Goal: Task Accomplishment & Management: Complete application form

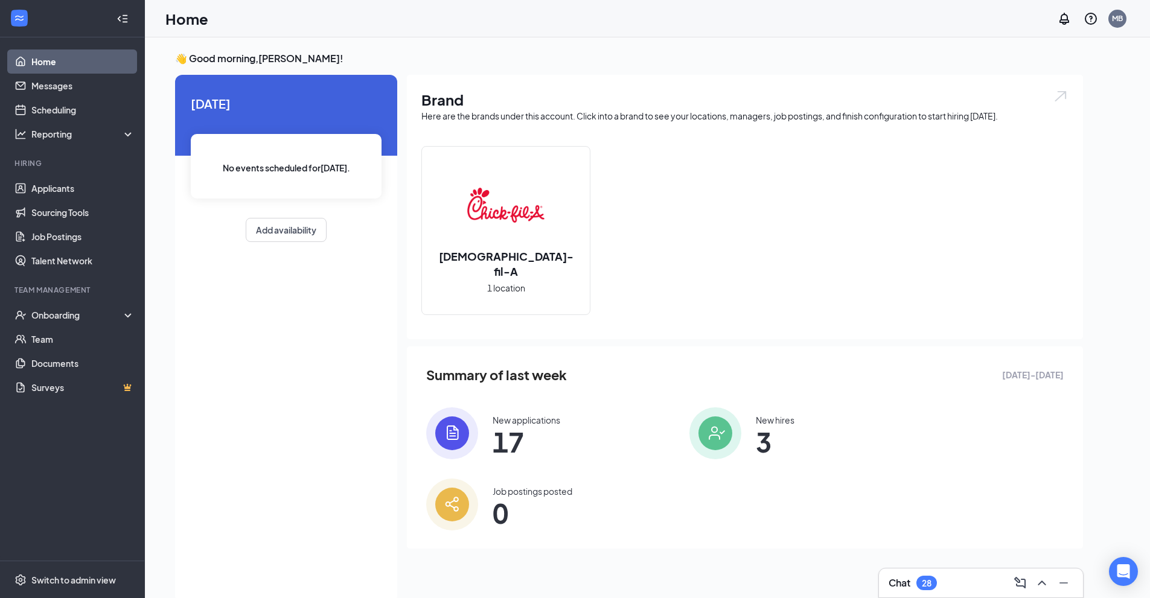
click at [910, 584] on h3 "Chat" at bounding box center [899, 582] width 22 height 13
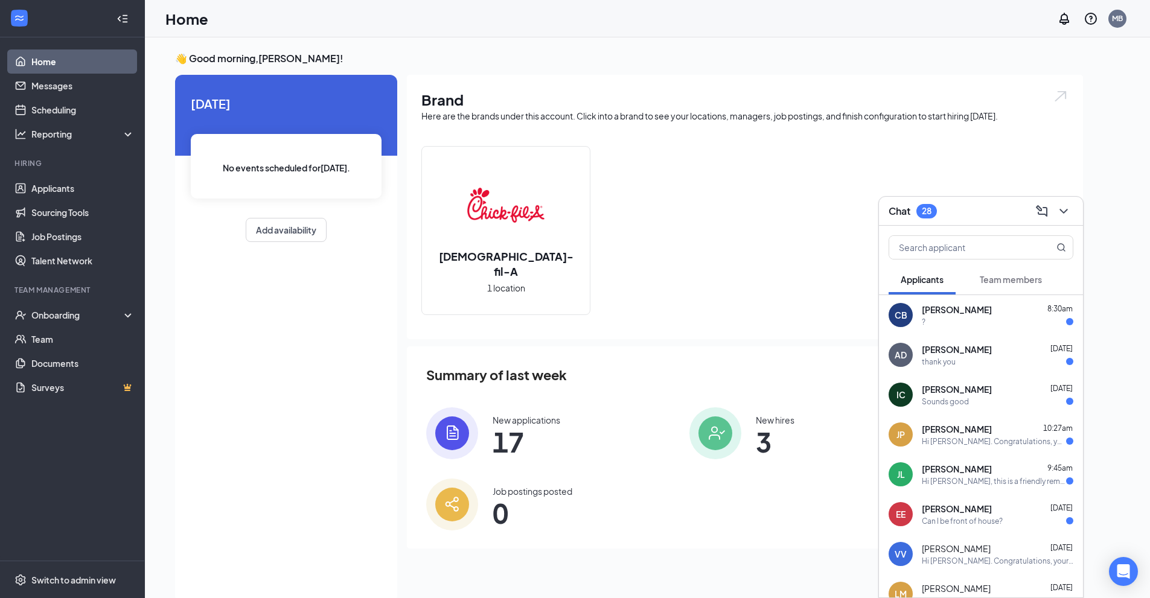
click at [907, 395] on div "IC" at bounding box center [900, 395] width 24 height 24
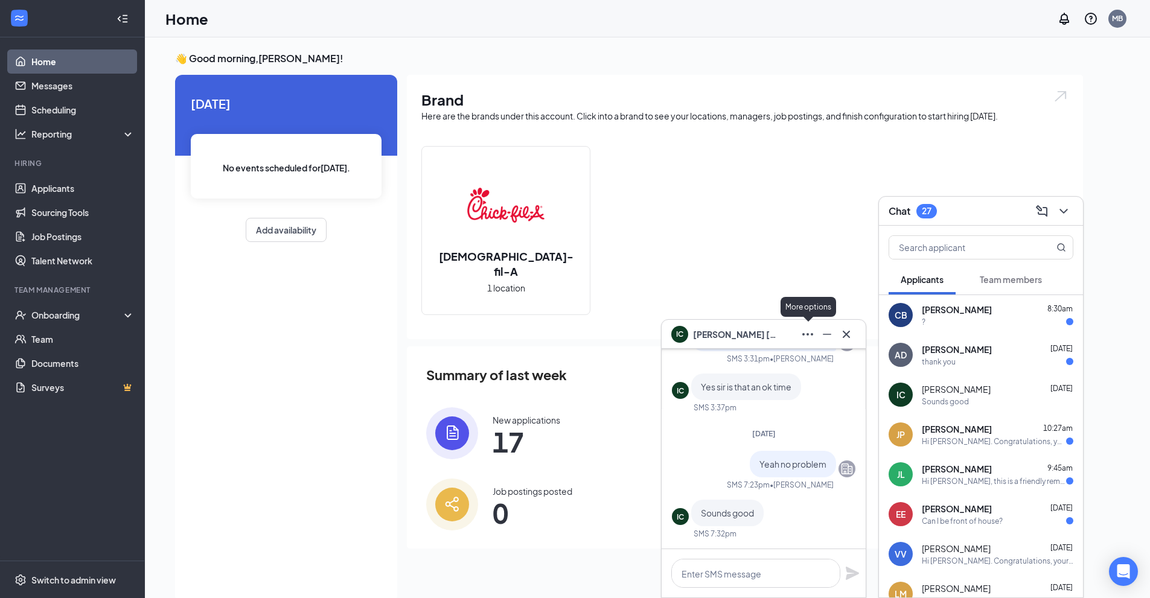
click at [808, 334] on icon "Ellipses" at bounding box center [807, 334] width 11 height 2
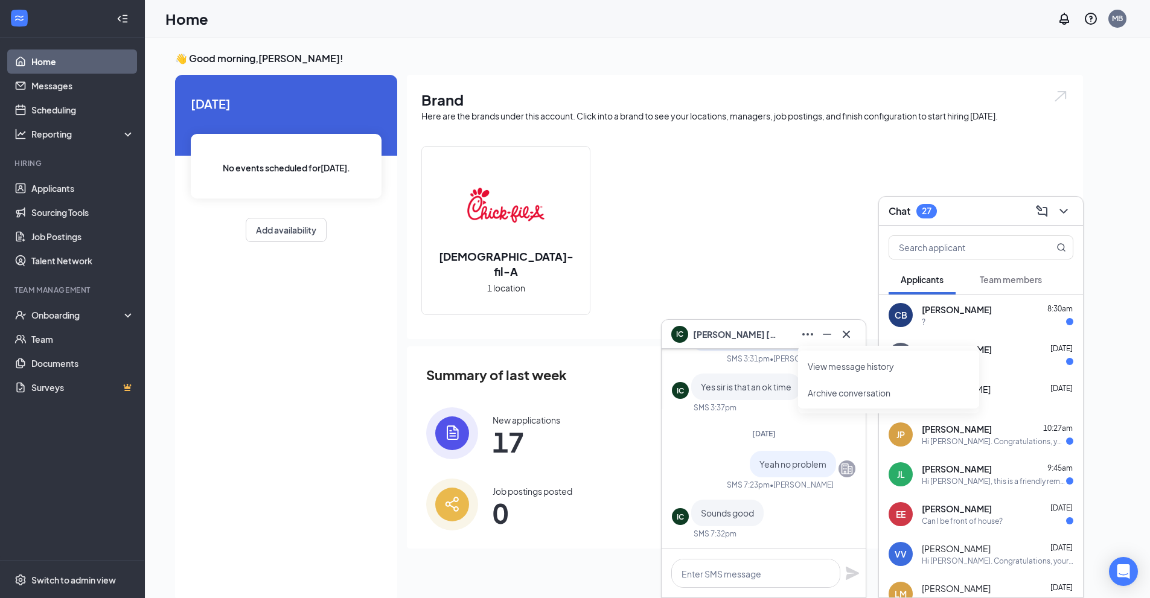
click at [830, 364] on link "View message history" at bounding box center [889, 366] width 162 height 12
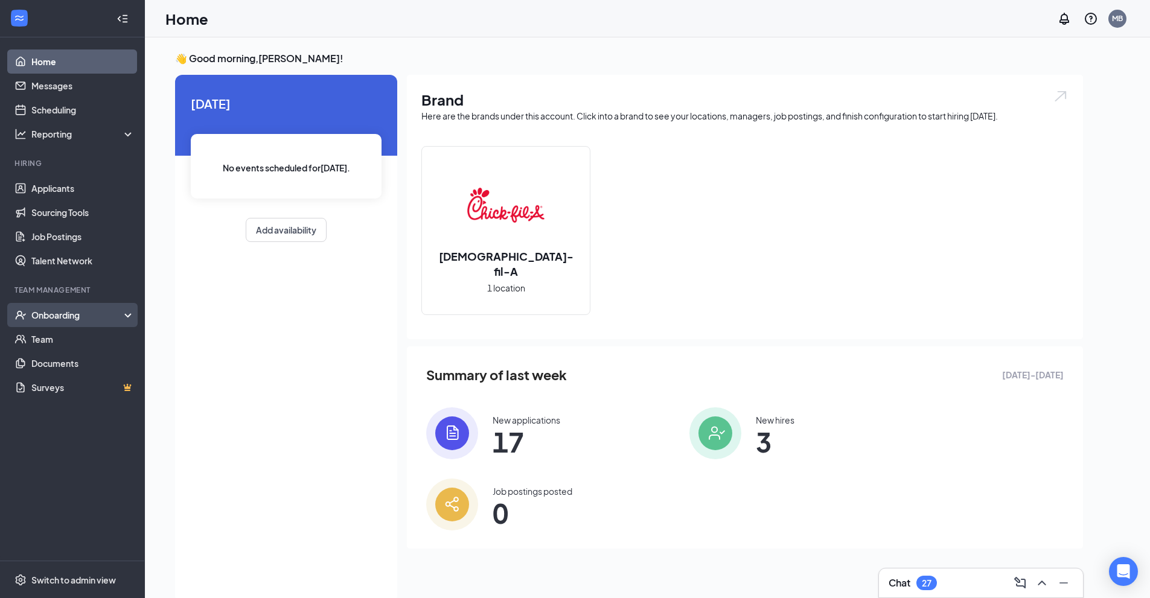
click at [86, 324] on div "Onboarding" at bounding box center [72, 315] width 145 height 24
click at [89, 341] on link "Overview" at bounding box center [82, 339] width 103 height 24
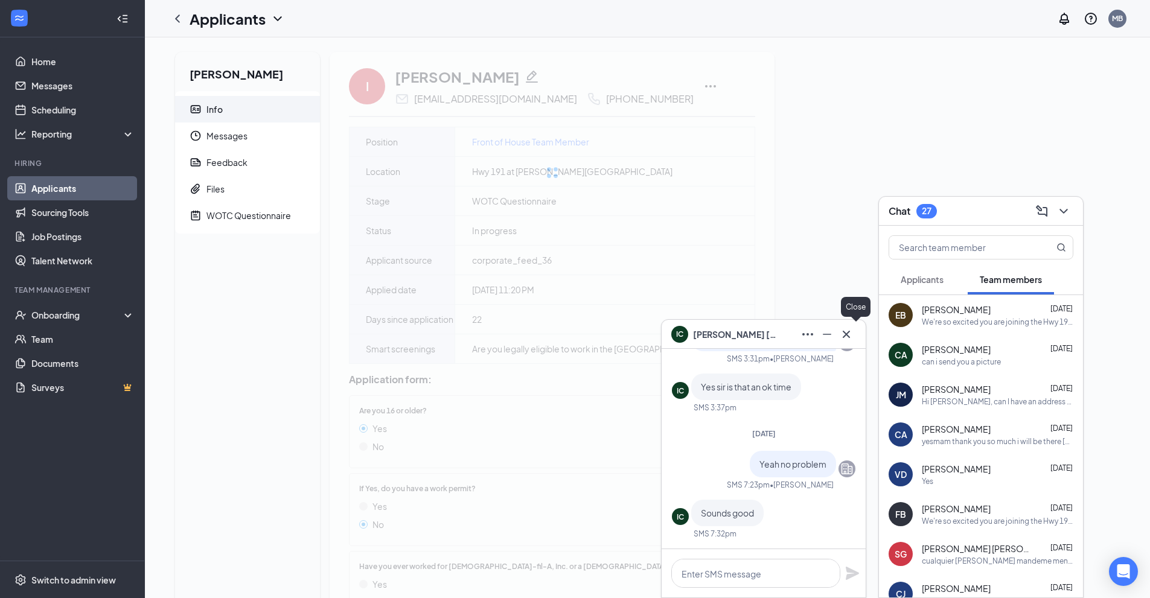
drag, startPoint x: 852, startPoint y: 328, endPoint x: 869, endPoint y: 305, distance: 29.3
click at [852, 328] on icon "Cross" at bounding box center [846, 334] width 14 height 14
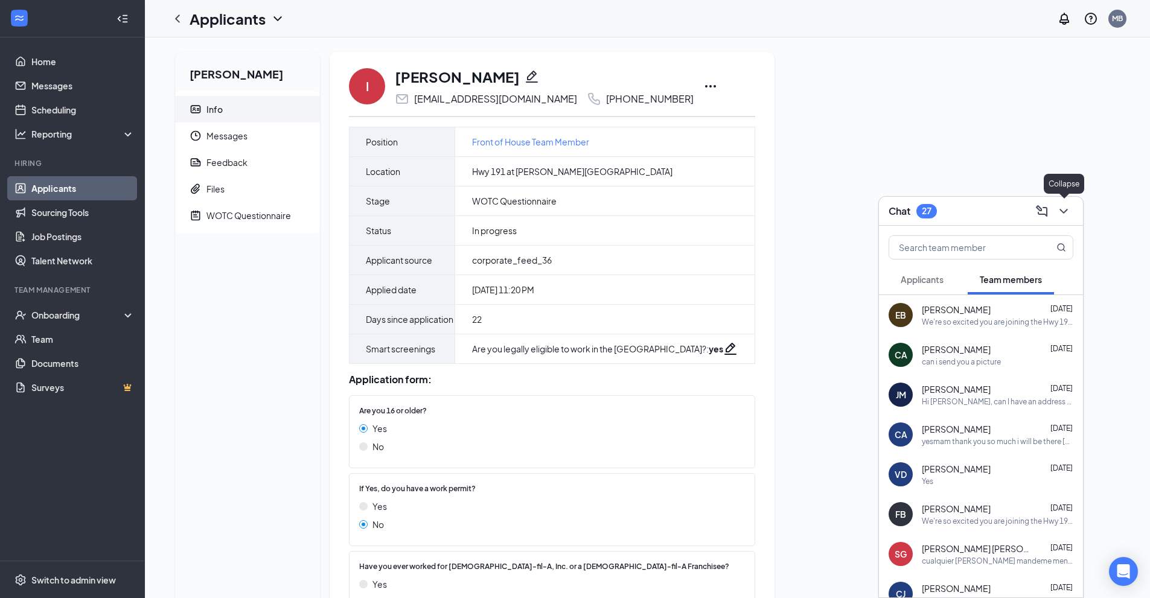
click at [1066, 215] on icon "ChevronDown" at bounding box center [1063, 211] width 14 height 14
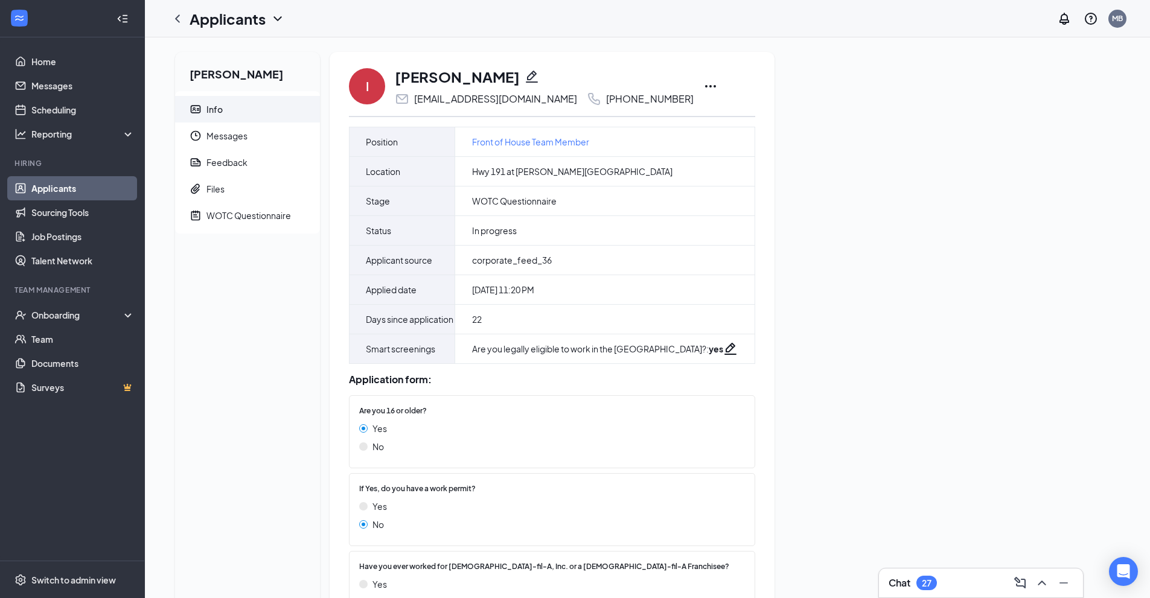
click at [705, 87] on icon "Ellipses" at bounding box center [710, 86] width 11 height 2
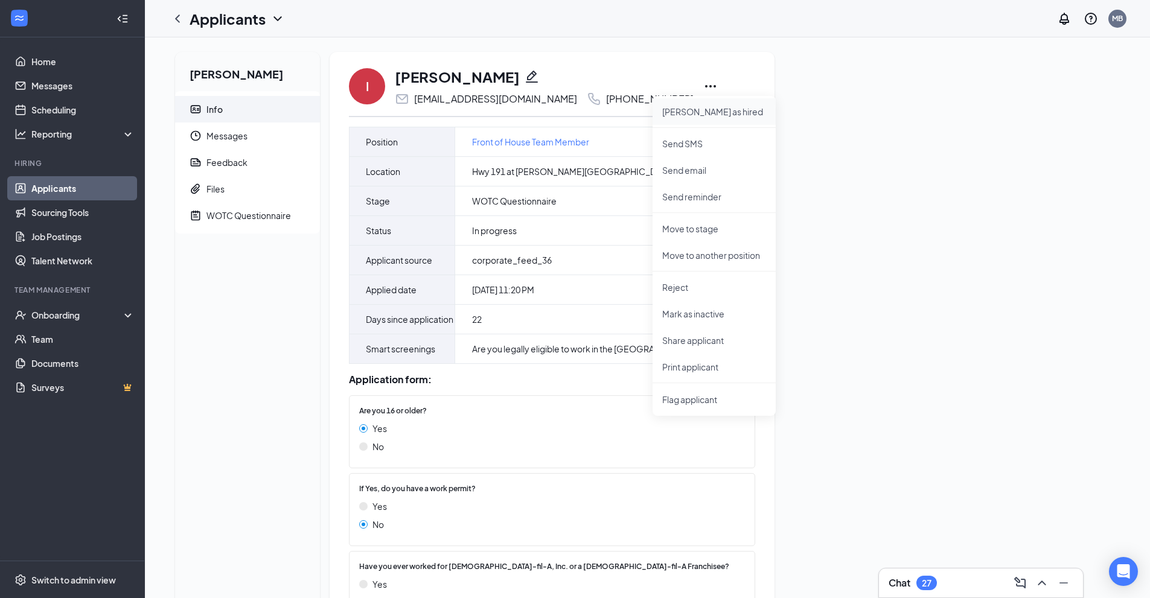
click at [708, 111] on p "Mark as hired" at bounding box center [714, 112] width 104 height 12
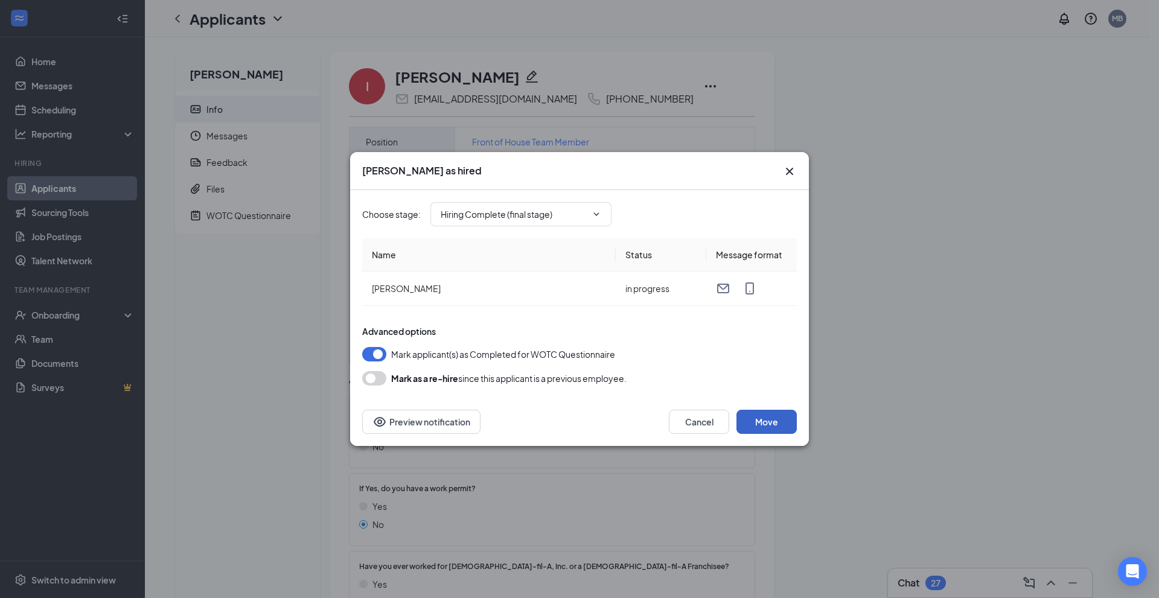
click at [772, 418] on button "Move" at bounding box center [766, 422] width 60 height 24
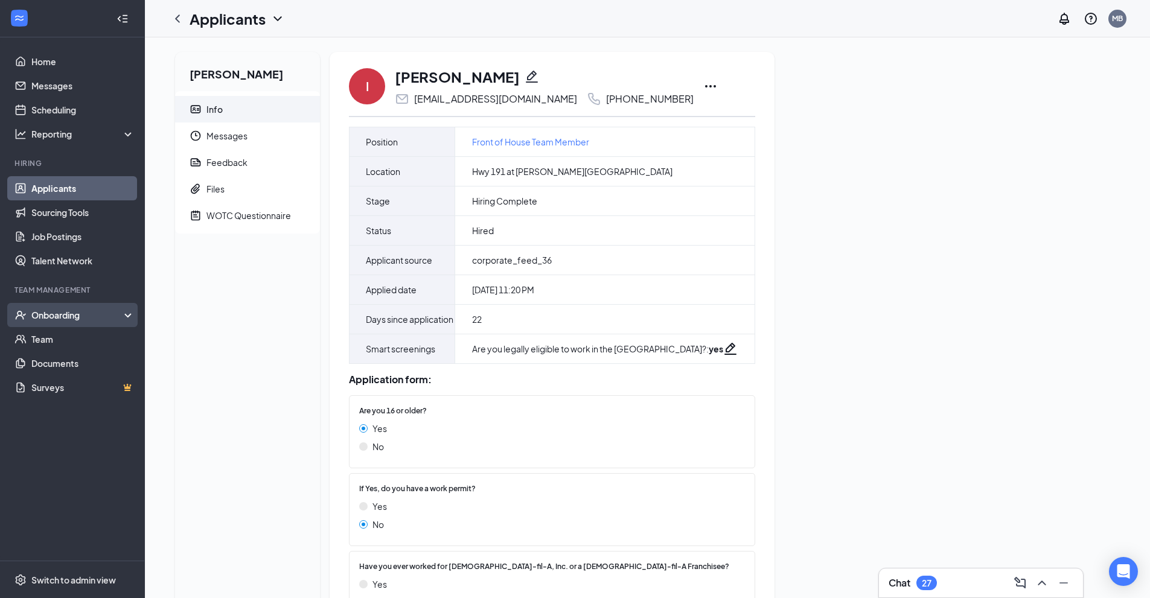
click at [100, 308] on div "Onboarding" at bounding box center [72, 315] width 145 height 24
click at [115, 334] on link "Overview" at bounding box center [82, 339] width 103 height 24
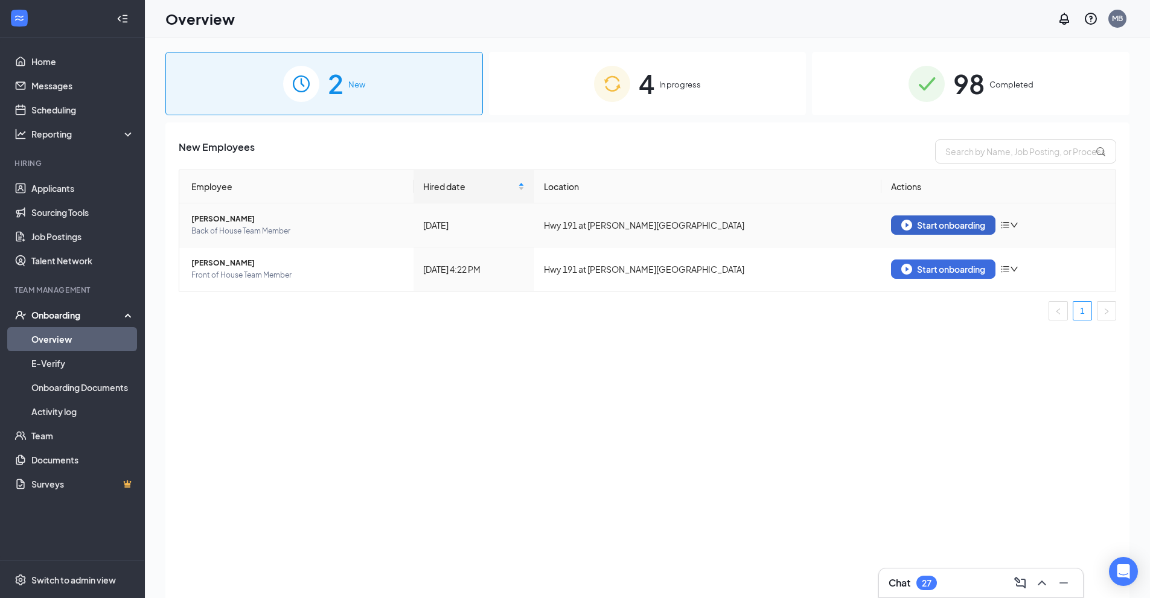
click at [919, 223] on div "Start onboarding" at bounding box center [943, 225] width 84 height 11
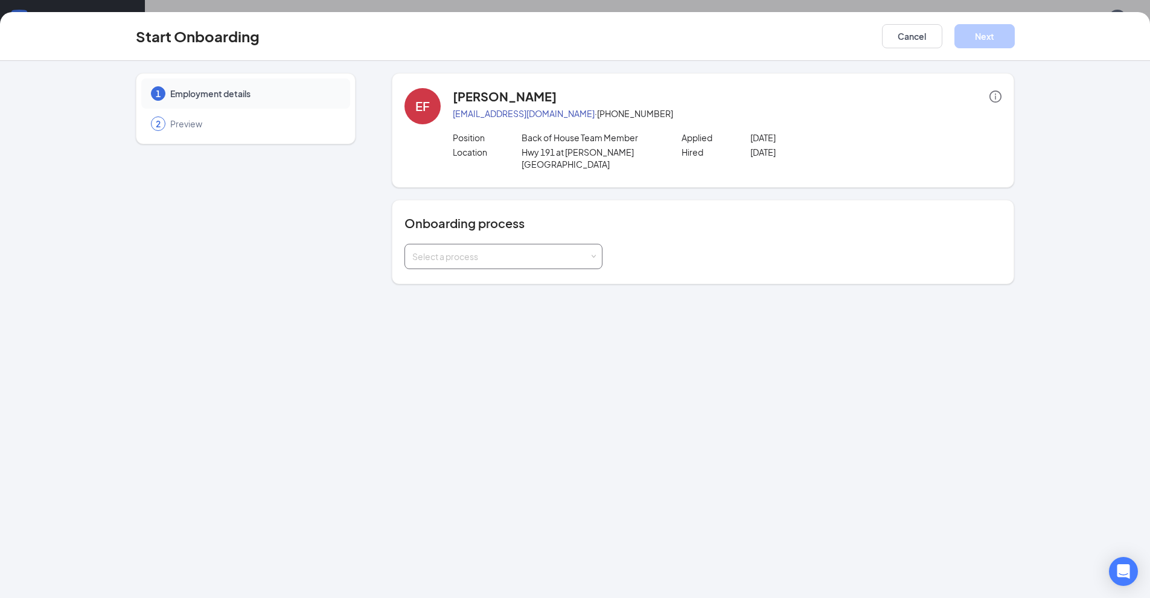
click at [544, 244] on div "Select a process" at bounding box center [503, 256] width 182 height 24
click at [533, 274] on span "New team member Onboarding" at bounding box center [472, 269] width 126 height 11
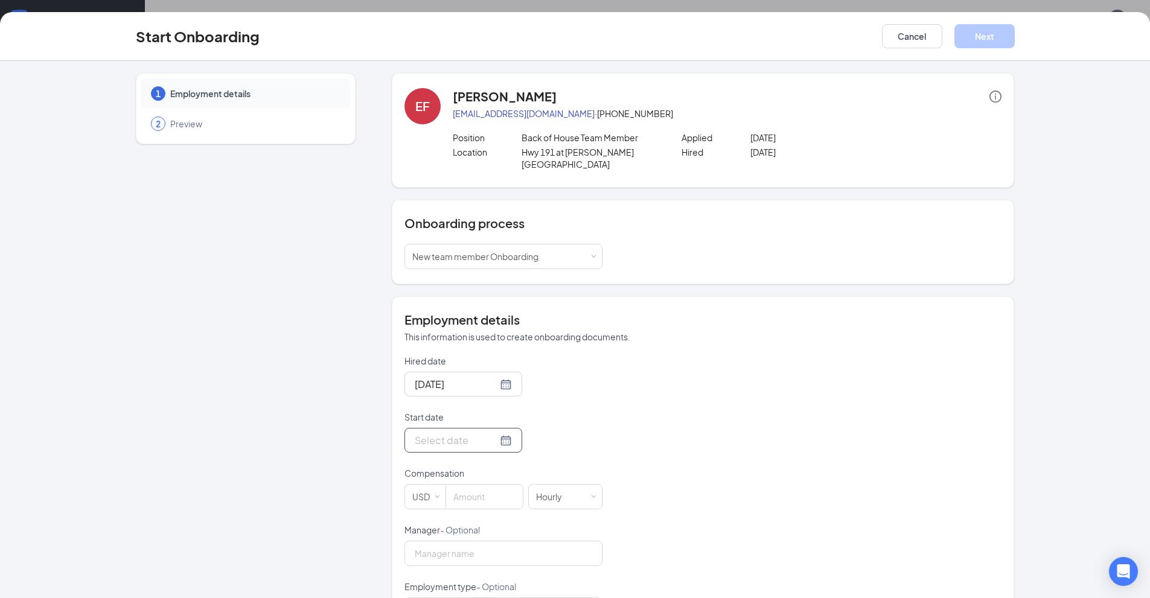
click at [494, 433] on div at bounding box center [463, 440] width 97 height 15
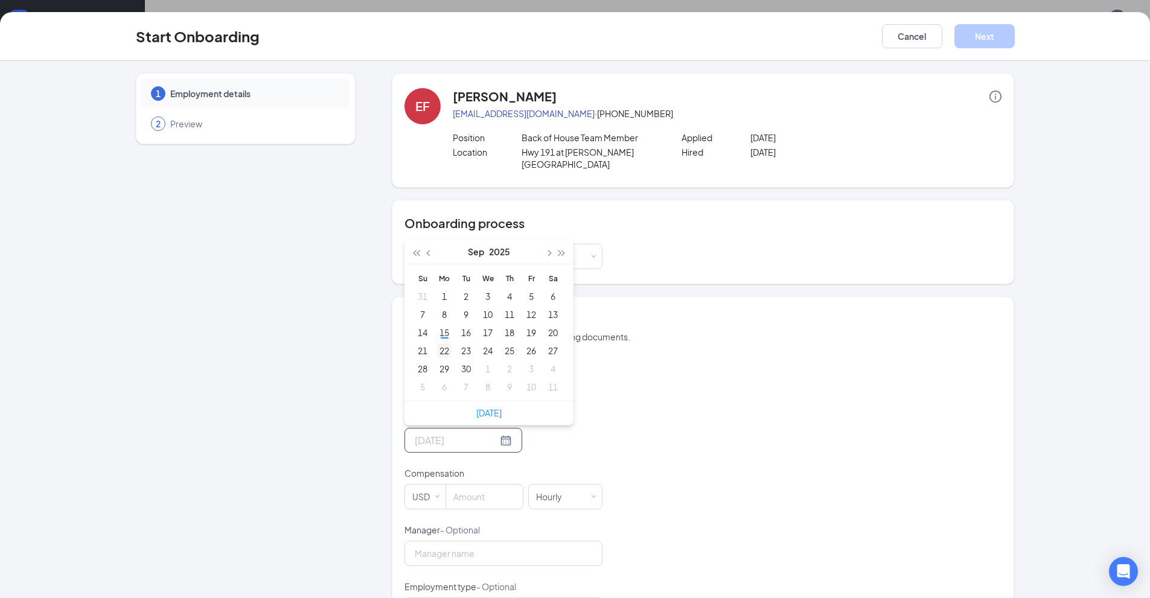
type input "Sep 22, 2025"
click at [440, 343] on div "22" at bounding box center [444, 350] width 14 height 14
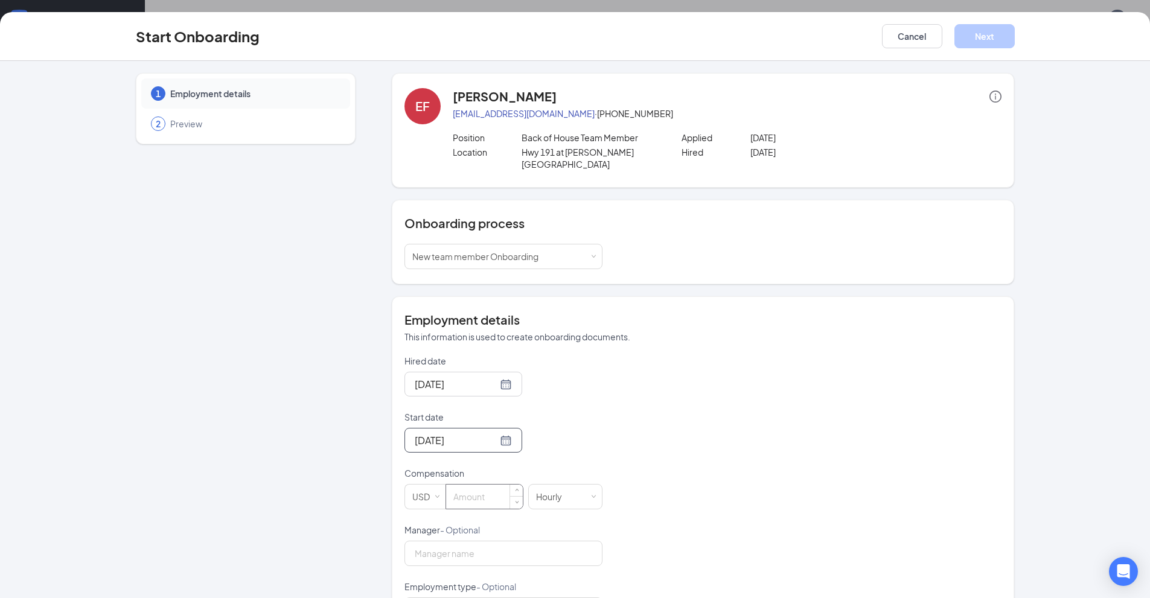
click at [483, 485] on input at bounding box center [484, 497] width 77 height 24
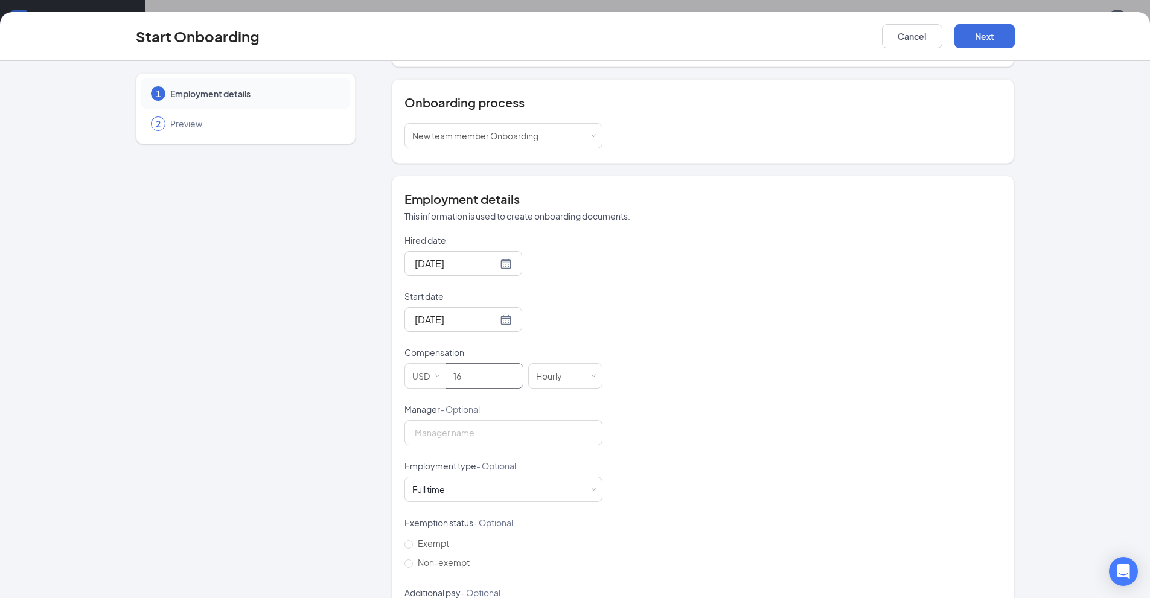
scroll to position [167, 0]
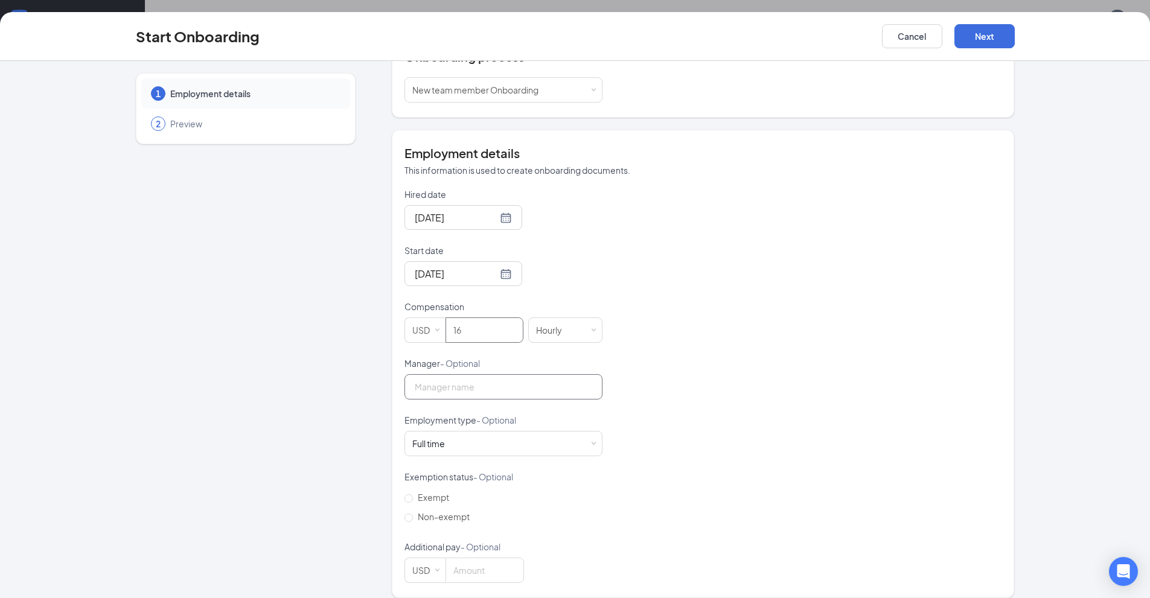
type input "16"
click at [483, 381] on input "Manager - Optional" at bounding box center [503, 386] width 198 height 25
type input "Moises barjas"
click at [532, 432] on div "Full time Works 30+ hours per week and is reasonably expected to work" at bounding box center [503, 444] width 182 height 24
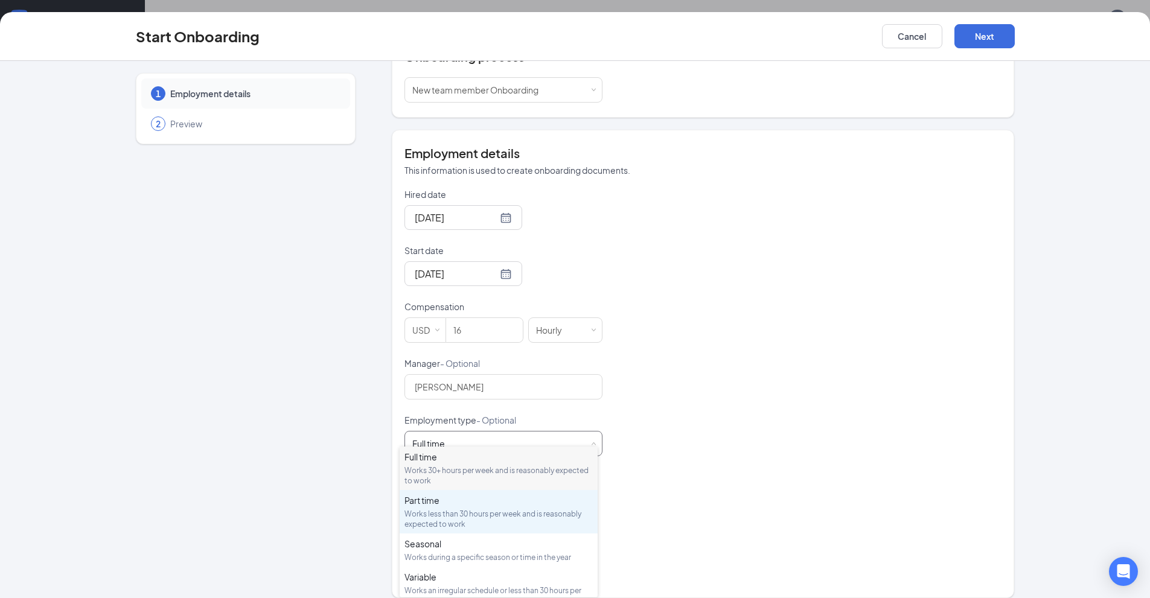
click at [506, 515] on div "Works less than 30 hours per week and is reasonably expected to work" at bounding box center [498, 519] width 188 height 21
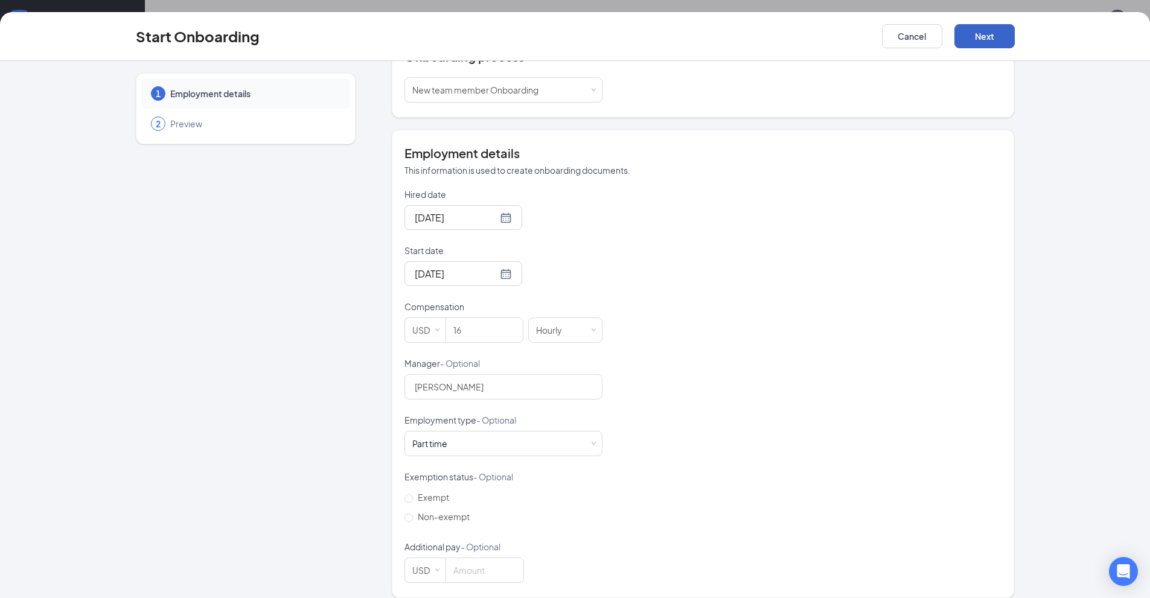
click at [1003, 30] on button "Next" at bounding box center [984, 36] width 60 height 24
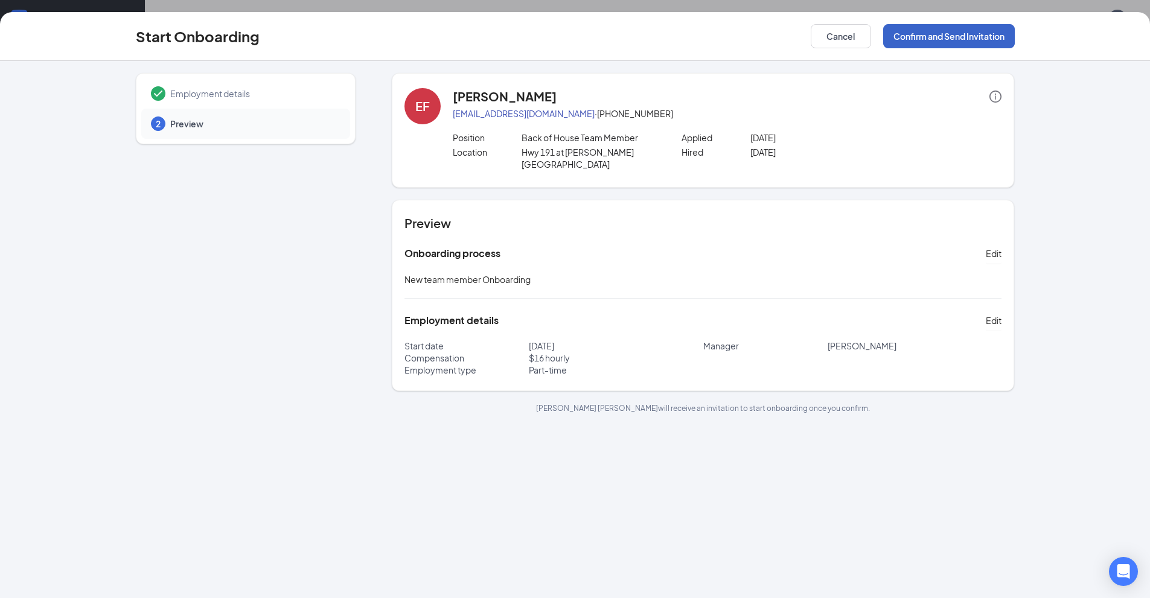
click at [936, 37] on button "Confirm and Send Invitation" at bounding box center [949, 36] width 132 height 24
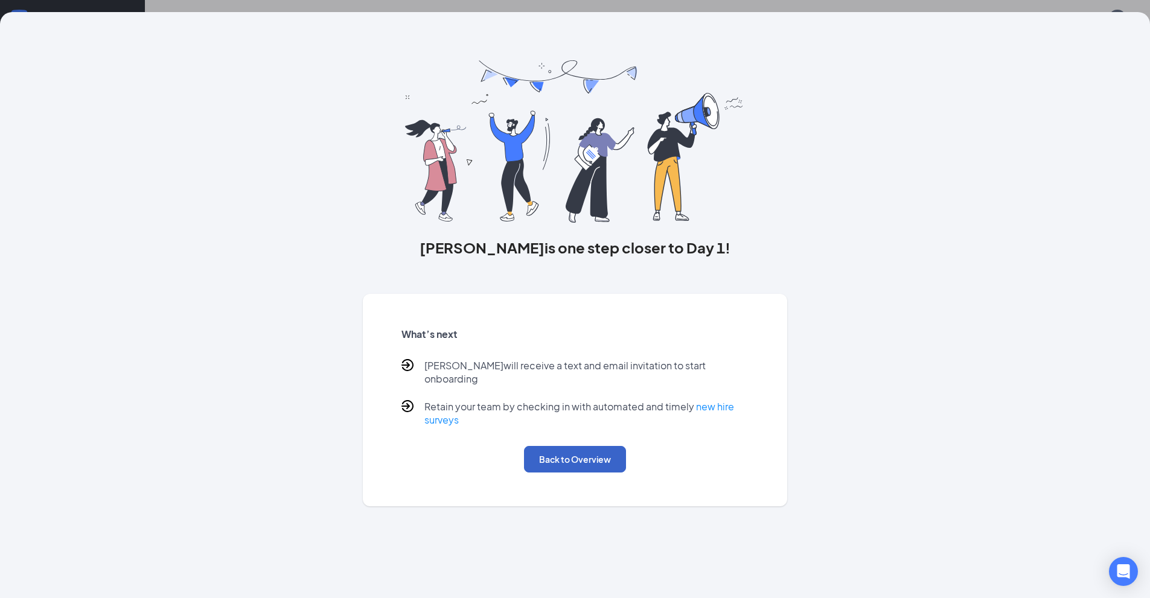
click at [559, 446] on button "Back to Overview" at bounding box center [575, 459] width 102 height 27
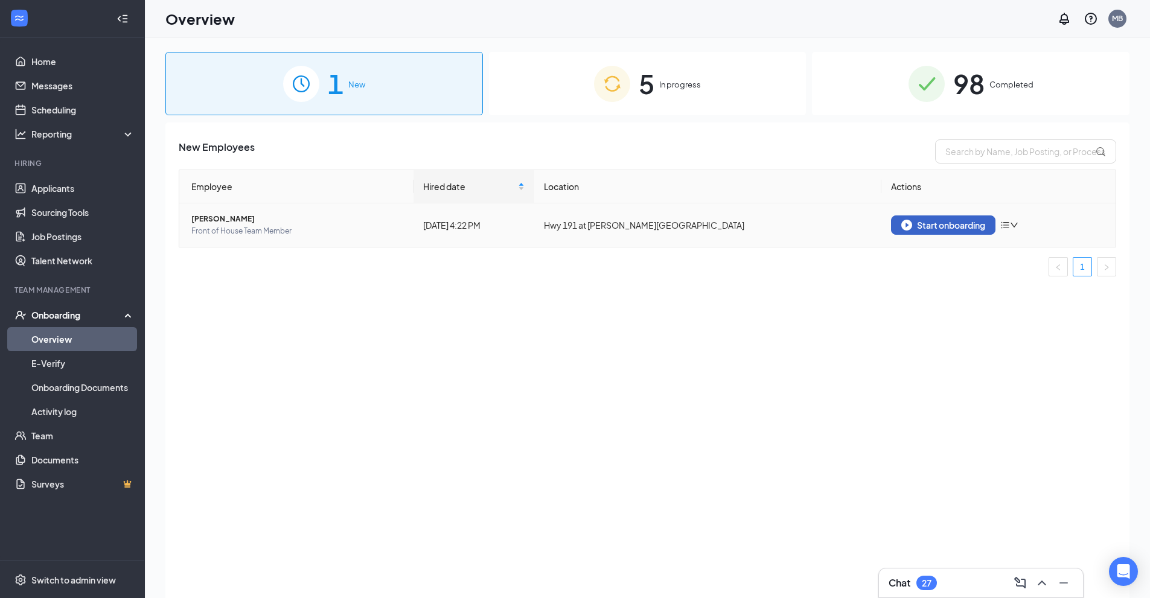
click at [945, 228] on div "Start onboarding" at bounding box center [943, 225] width 84 height 11
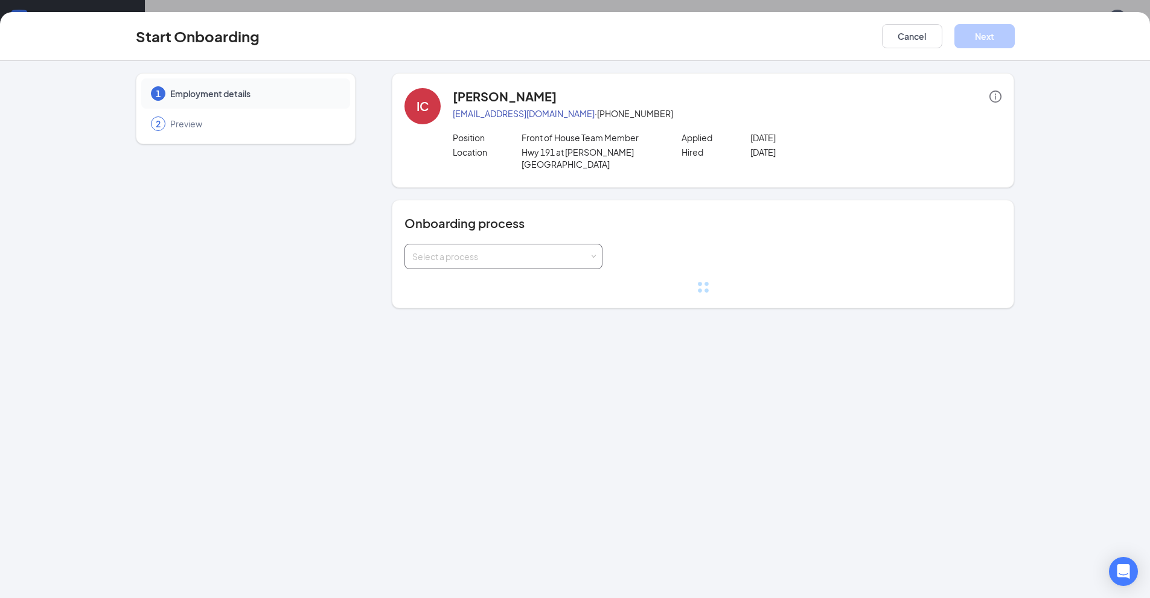
click at [558, 250] on div "Select a process" at bounding box center [500, 256] width 177 height 12
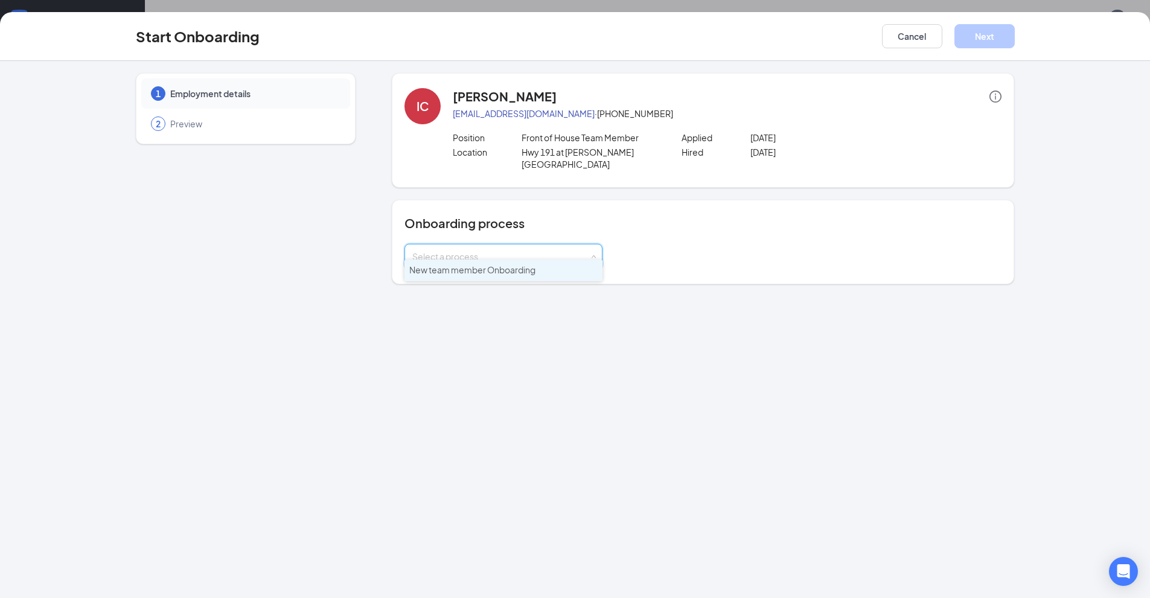
click at [556, 275] on li "New team member Onboarding" at bounding box center [503, 271] width 198 height 22
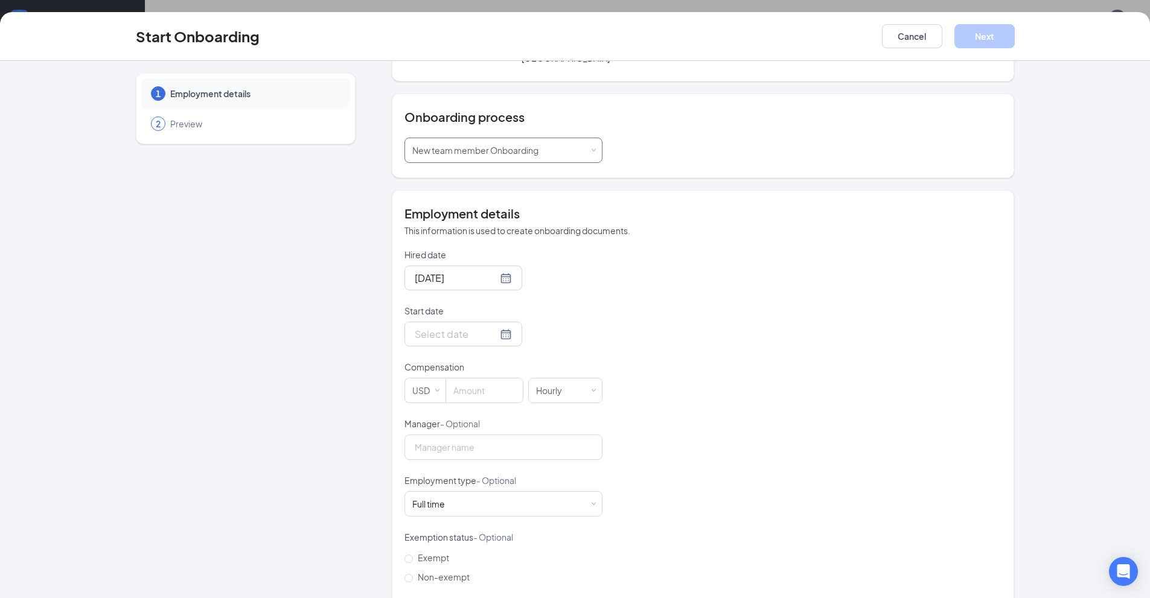
scroll to position [121, 0]
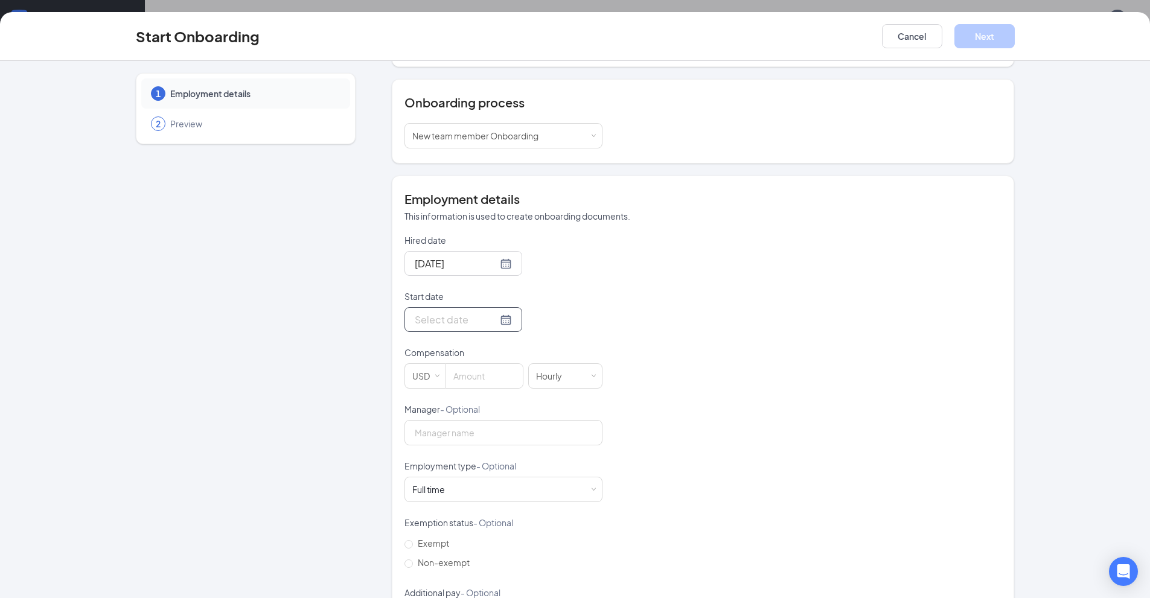
click at [493, 316] on div at bounding box center [463, 319] width 118 height 25
type input "Sep 22, 2025"
click at [441, 438] on div "22" at bounding box center [444, 445] width 14 height 14
click at [477, 364] on input at bounding box center [484, 376] width 77 height 24
type input "15"
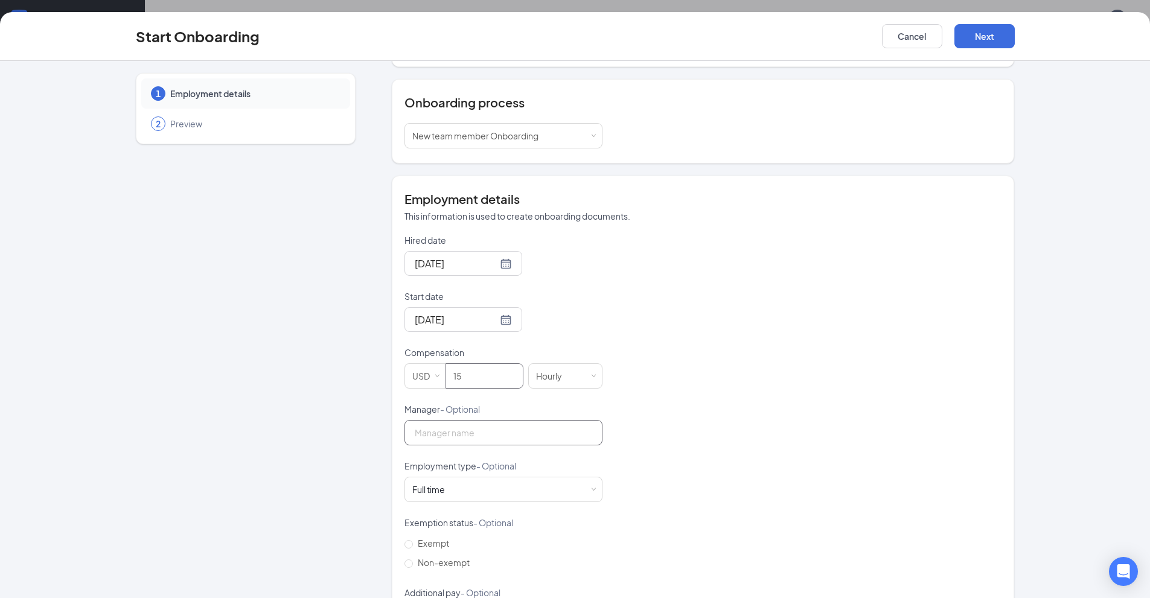
click at [466, 420] on input "Manager - Optional" at bounding box center [503, 432] width 198 height 25
type input "Moises Barajas"
click at [534, 479] on div "Full time Works 30+ hours per week and is reasonably expected to work" at bounding box center [503, 489] width 182 height 24
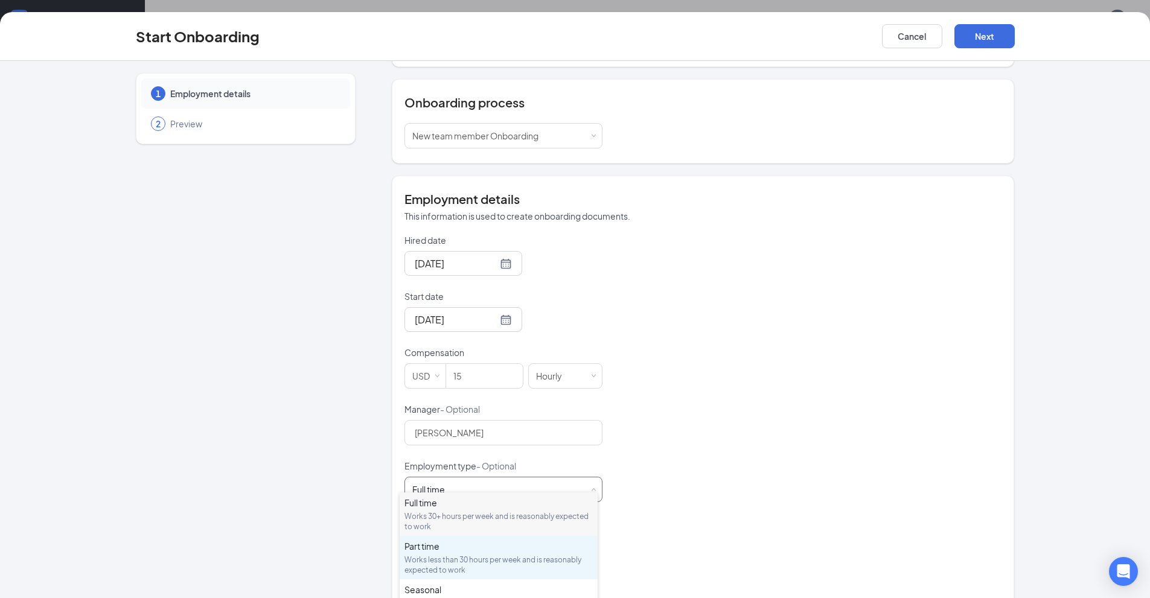
click at [517, 544] on div "Part time" at bounding box center [498, 546] width 188 height 12
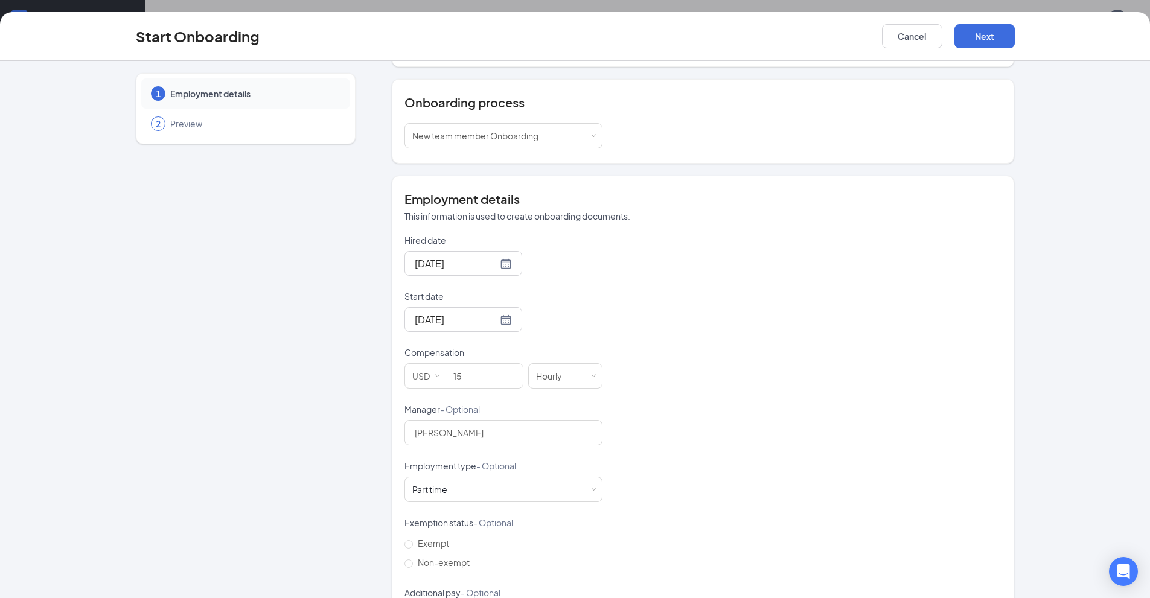
click at [518, 541] on div "Exempt Non-exempt" at bounding box center [503, 553] width 198 height 39
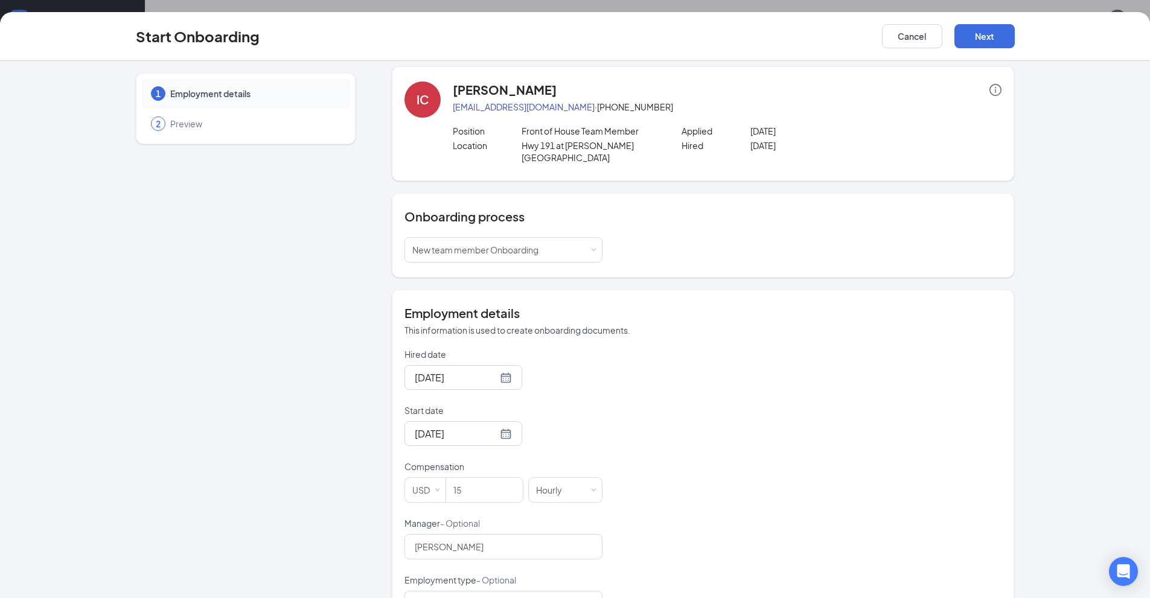
scroll to position [0, 0]
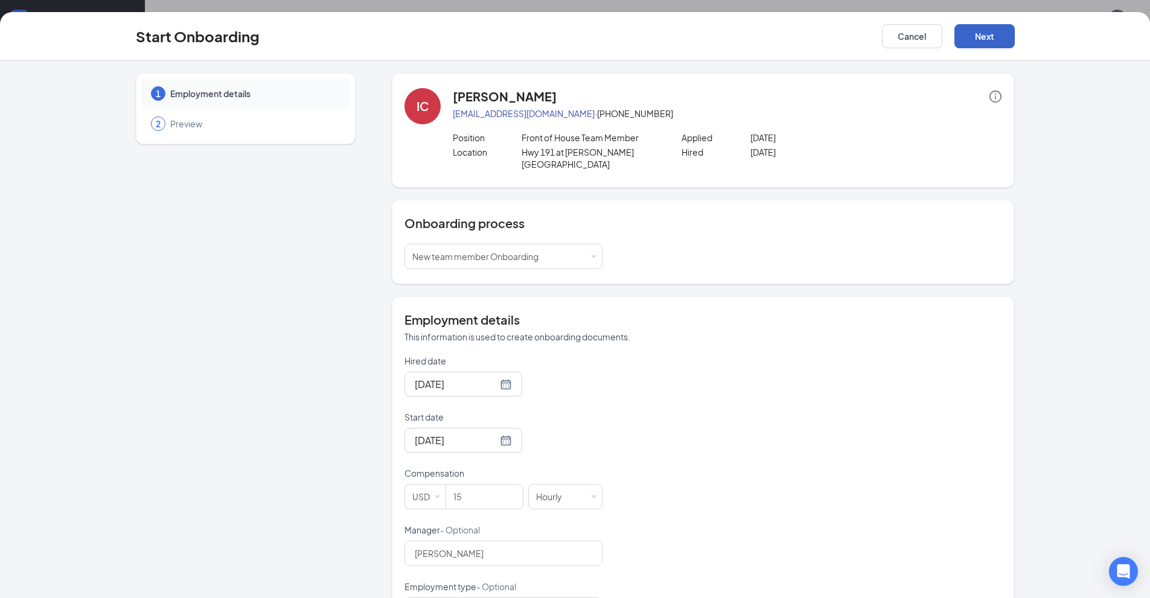
click at [1001, 39] on button "Next" at bounding box center [984, 36] width 60 height 24
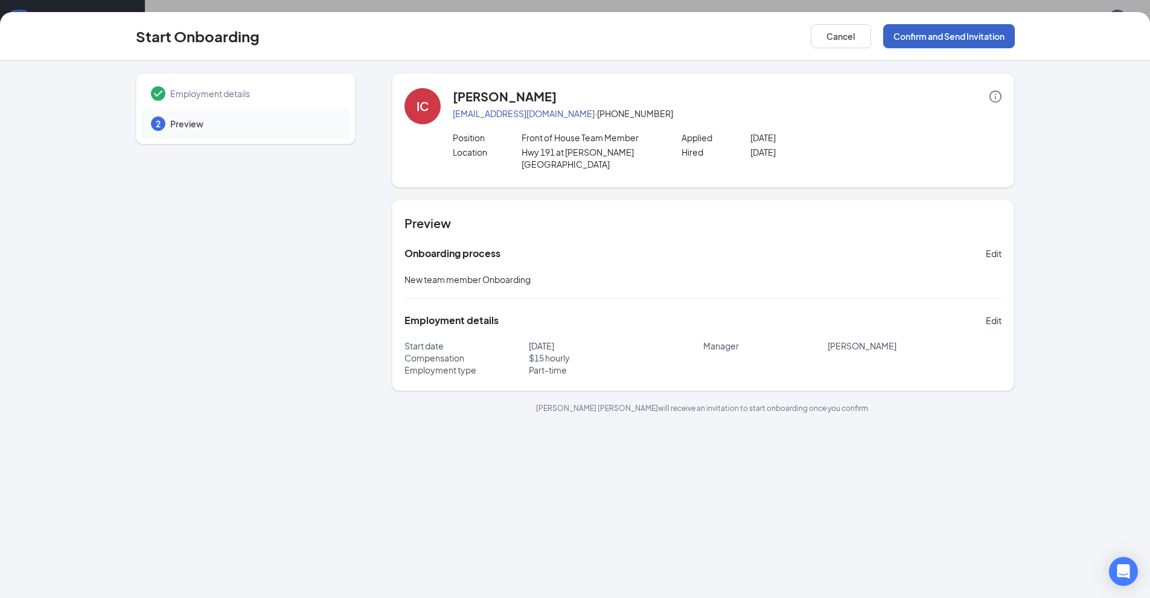
click at [980, 37] on button "Confirm and Send Invitation" at bounding box center [949, 36] width 132 height 24
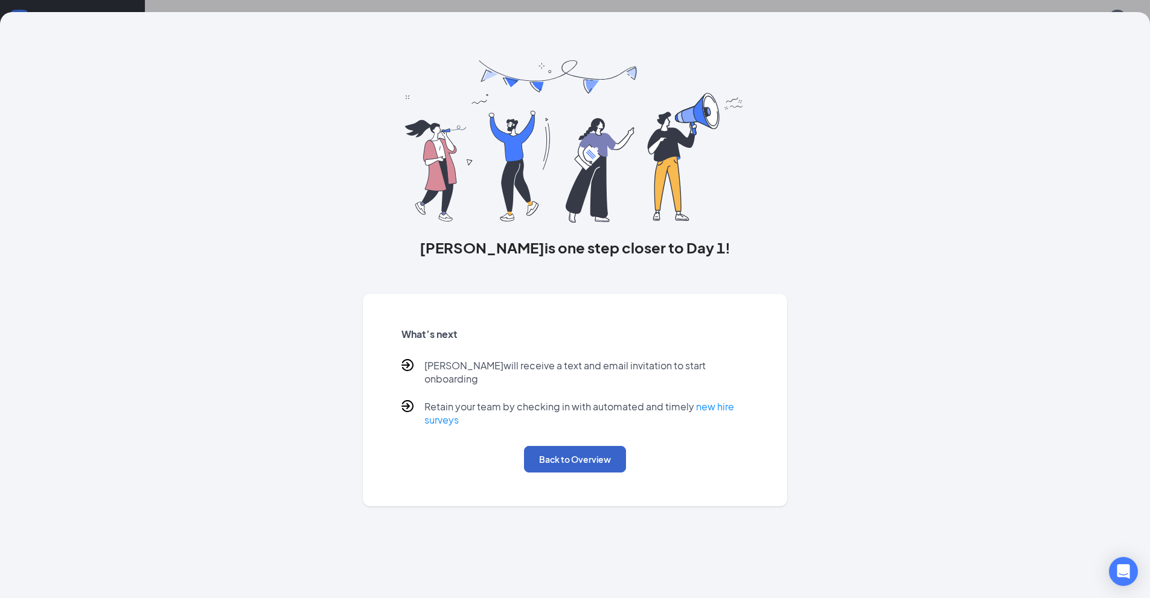
click at [558, 446] on button "Back to Overview" at bounding box center [575, 459] width 102 height 27
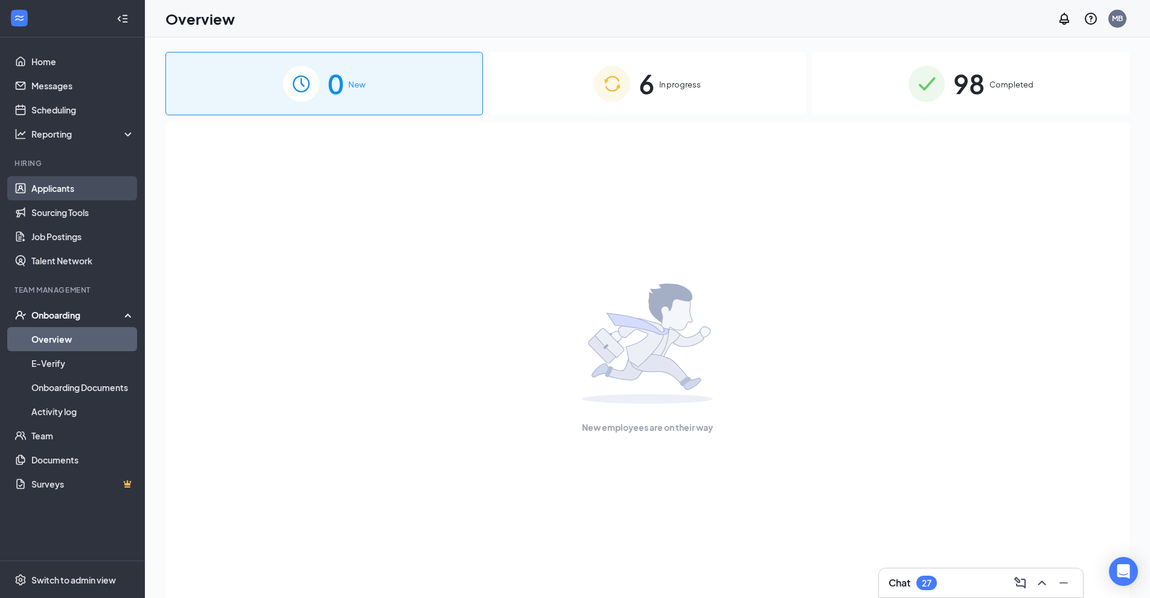
click at [51, 187] on link "Applicants" at bounding box center [82, 188] width 103 height 24
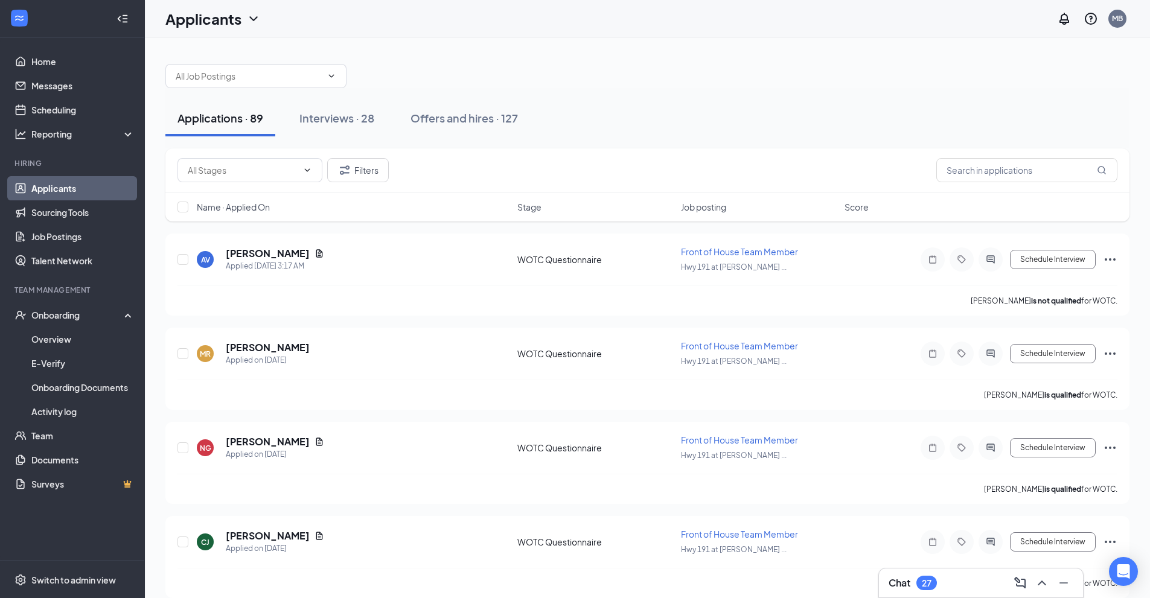
click at [917, 574] on div "Chat 27" at bounding box center [980, 582] width 185 height 19
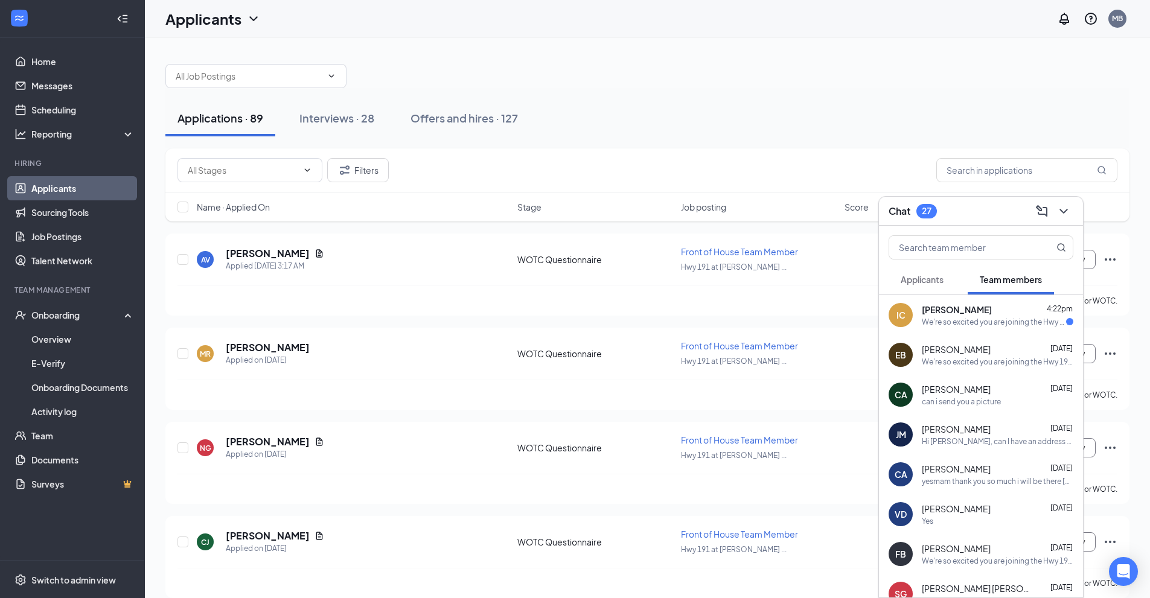
click at [929, 289] on button "Applicants" at bounding box center [921, 279] width 67 height 30
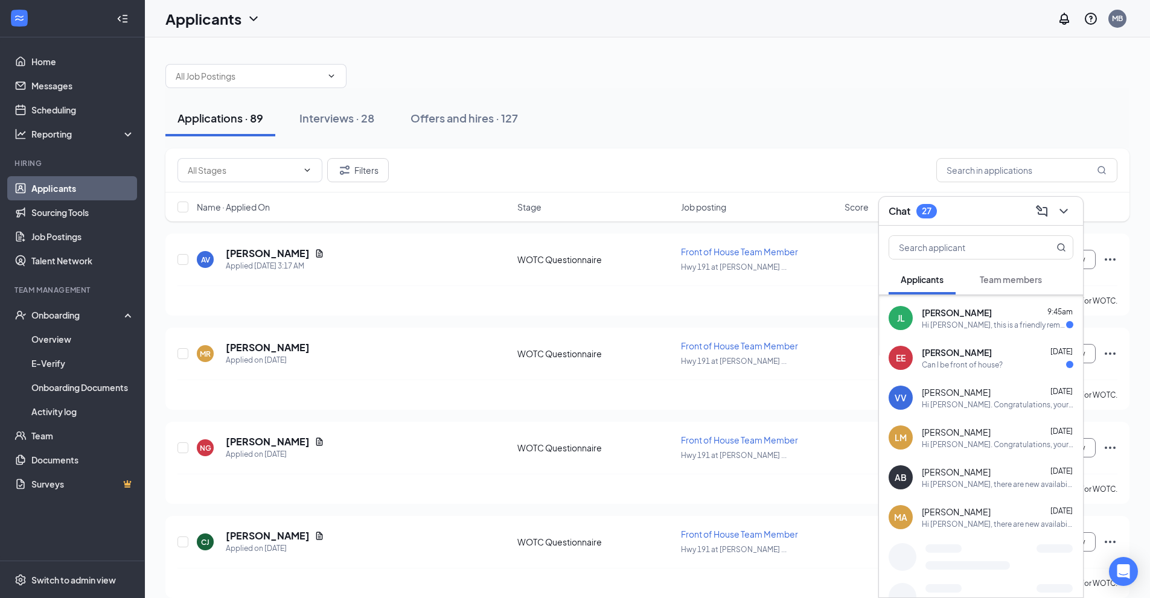
scroll to position [217, 0]
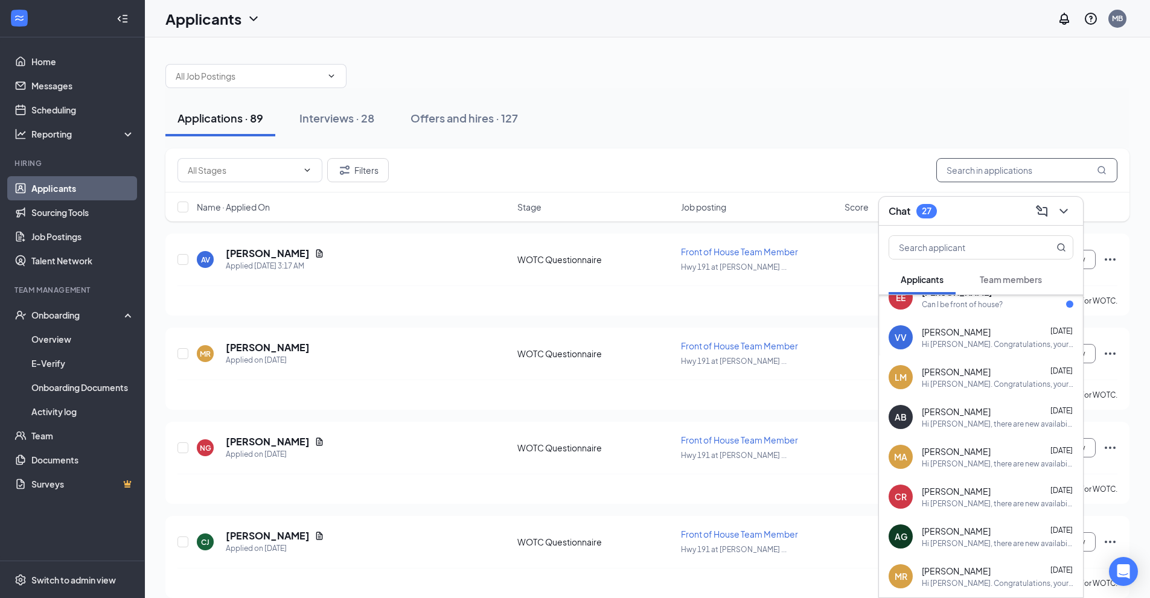
click at [1002, 170] on input "text" at bounding box center [1026, 170] width 181 height 24
click at [1066, 207] on icon "ChevronDown" at bounding box center [1063, 211] width 14 height 14
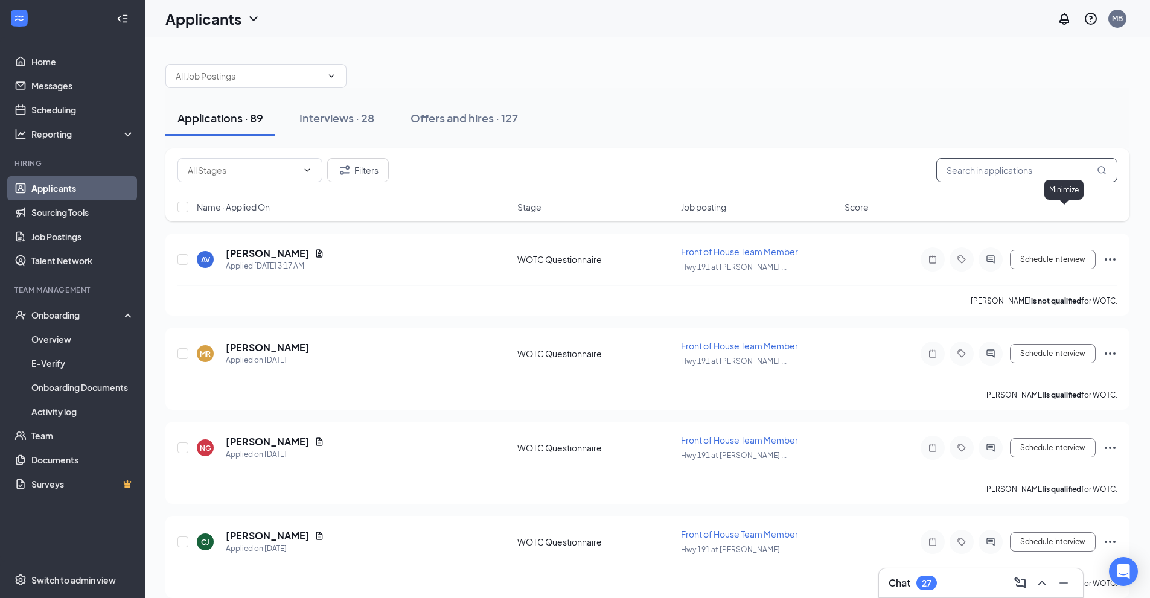
scroll to position [0, 0]
click at [1036, 162] on input "text" at bounding box center [1026, 170] width 181 height 24
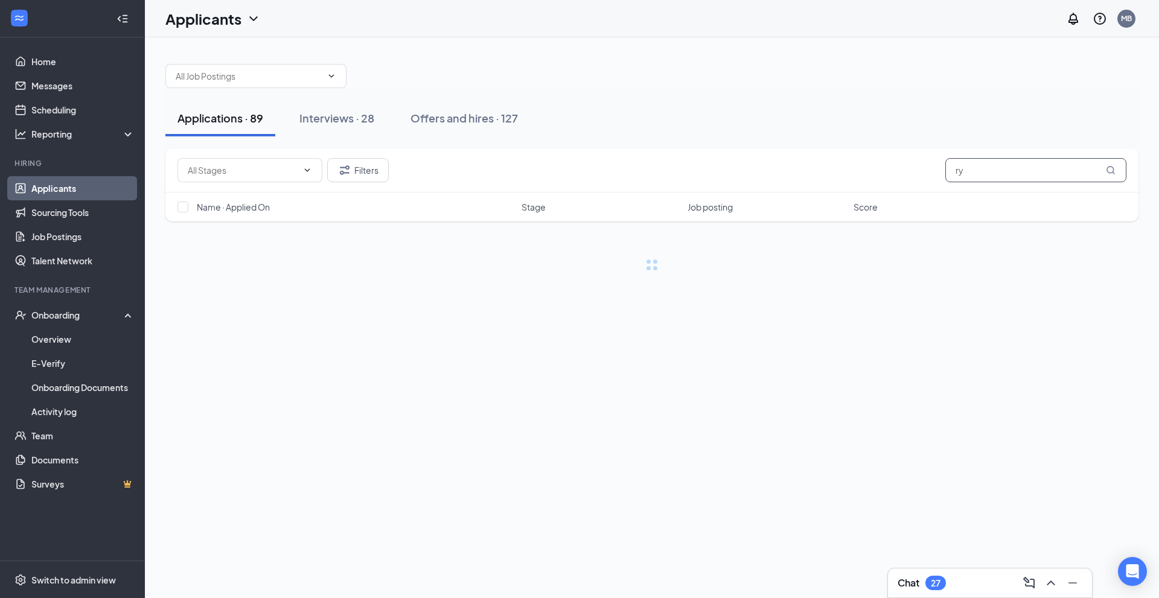
type input "r"
type input "c"
type input "C"
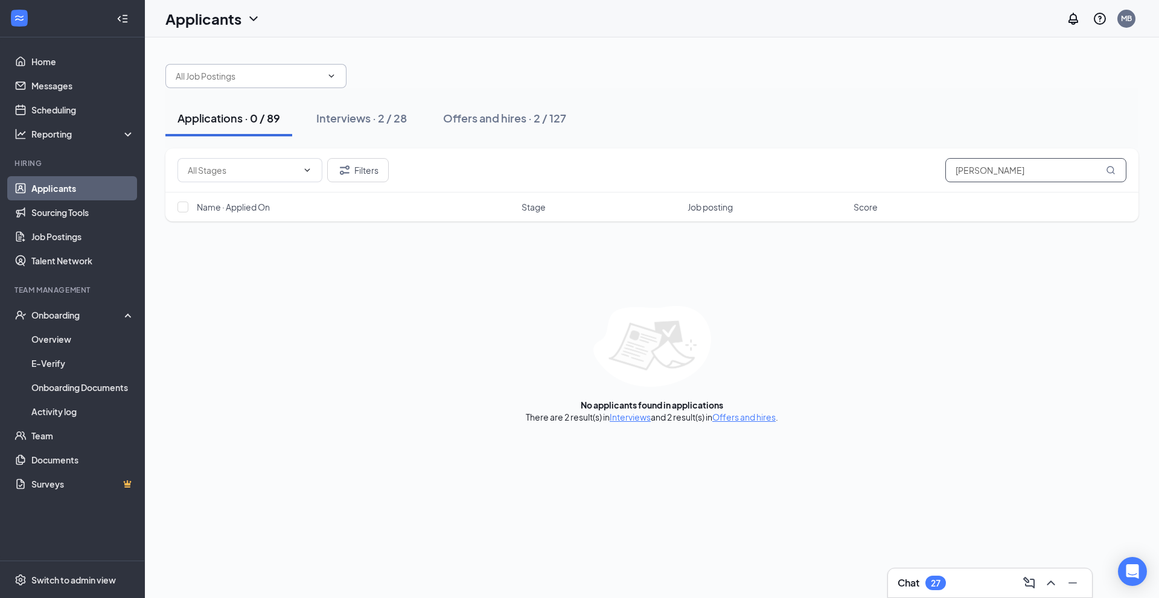
type input "Rodriguez"
drag, startPoint x: 328, startPoint y: 85, endPoint x: 336, endPoint y: 93, distance: 10.7
click at [331, 87] on span at bounding box center [255, 76] width 181 height 24
click at [355, 115] on div "Interviews · 2 / 28" at bounding box center [361, 117] width 91 height 15
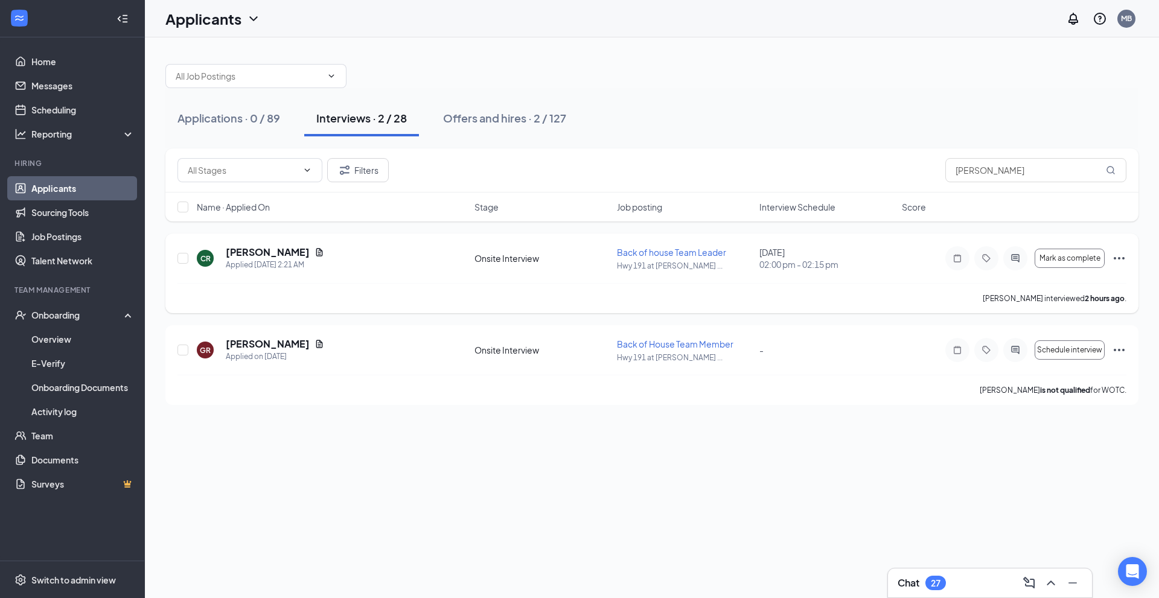
click at [1121, 260] on icon "Ellipses" at bounding box center [1119, 258] width 14 height 14
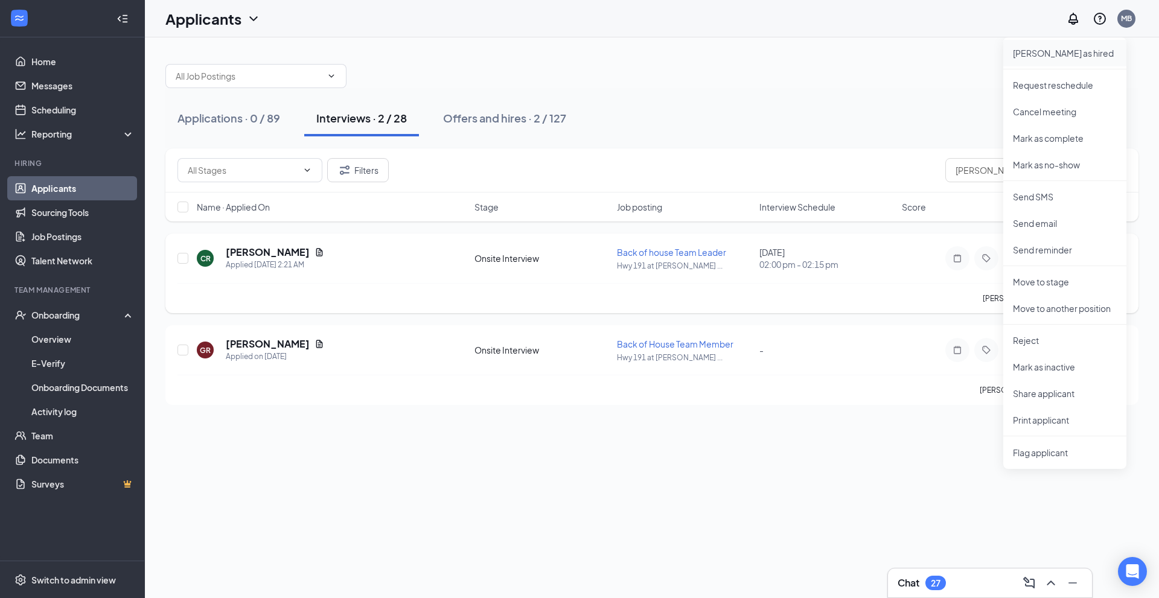
click at [1043, 52] on p "Mark as hired" at bounding box center [1065, 53] width 104 height 12
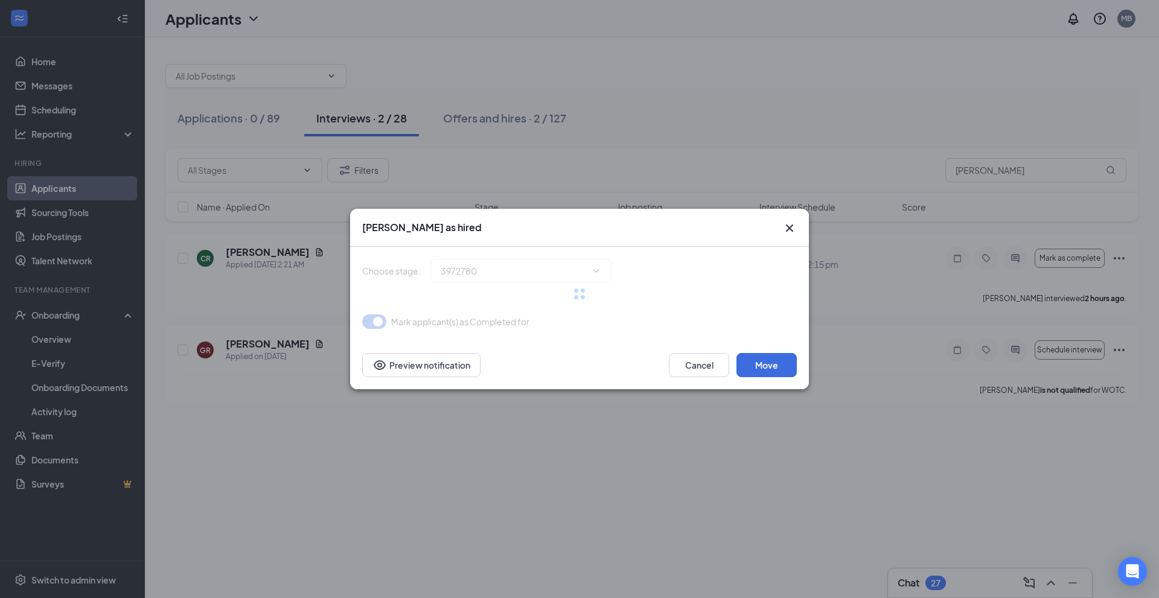
type input "Hiring Complete (final stage)"
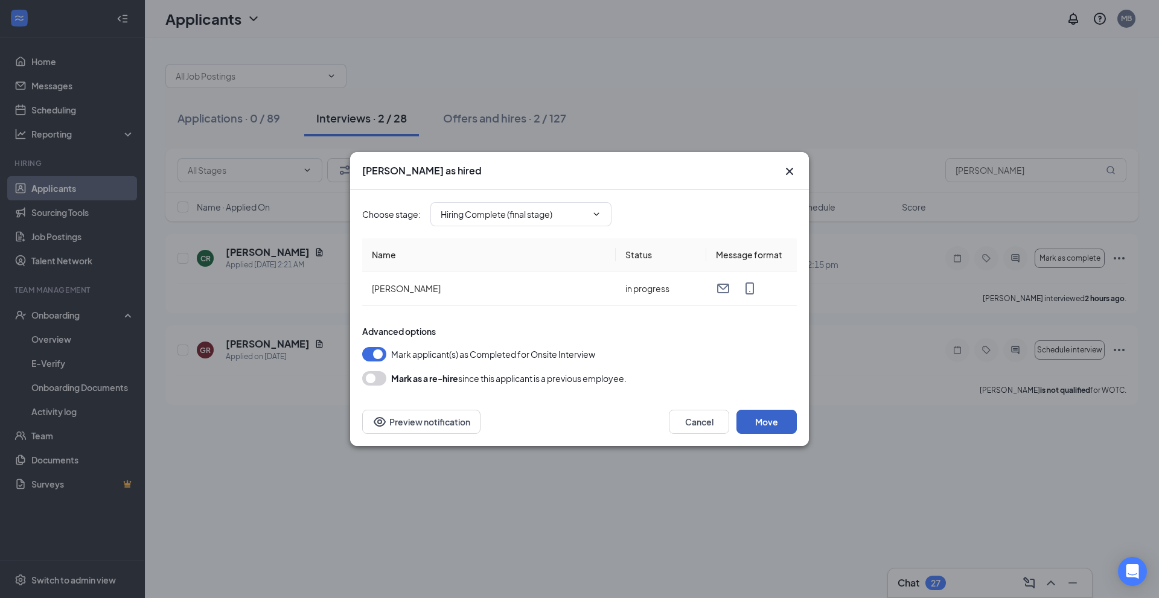
click at [786, 426] on button "Move" at bounding box center [766, 422] width 60 height 24
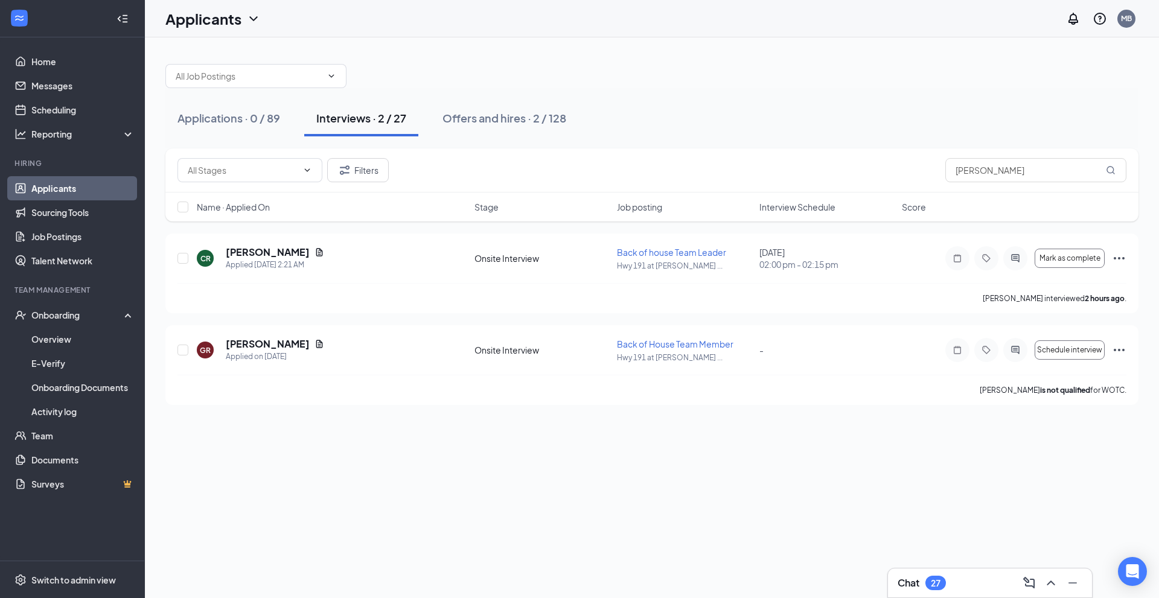
click at [80, 282] on ul "Home Messages Scheduling Reporting Hiring Applicants Sourcing Tools Job Posting…" at bounding box center [72, 298] width 144 height 523
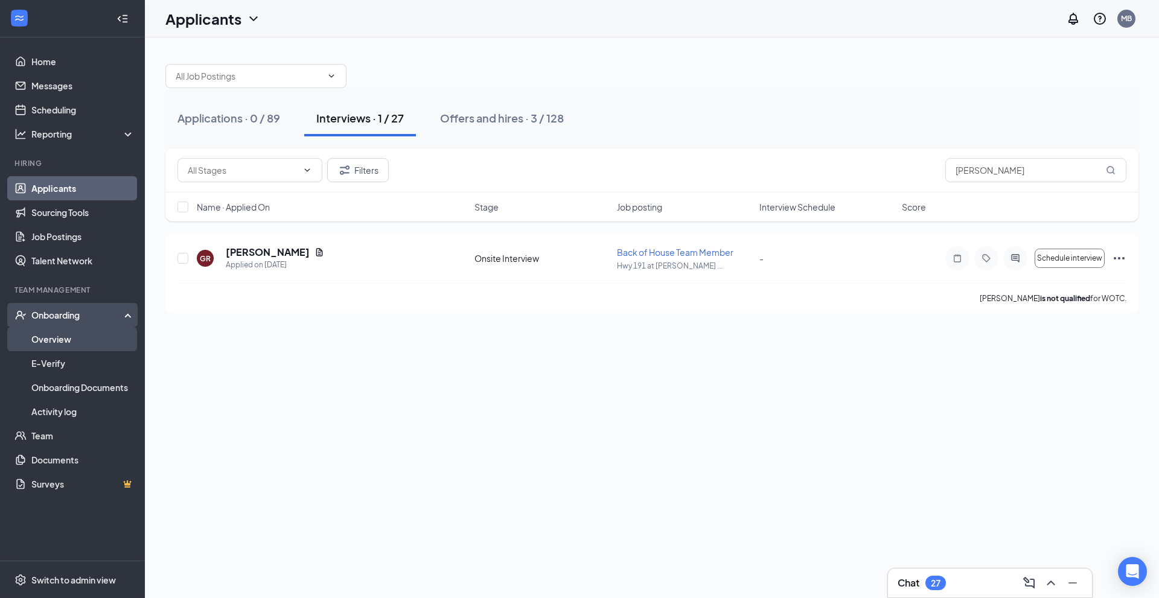
click at [97, 331] on link "Overview" at bounding box center [82, 339] width 103 height 24
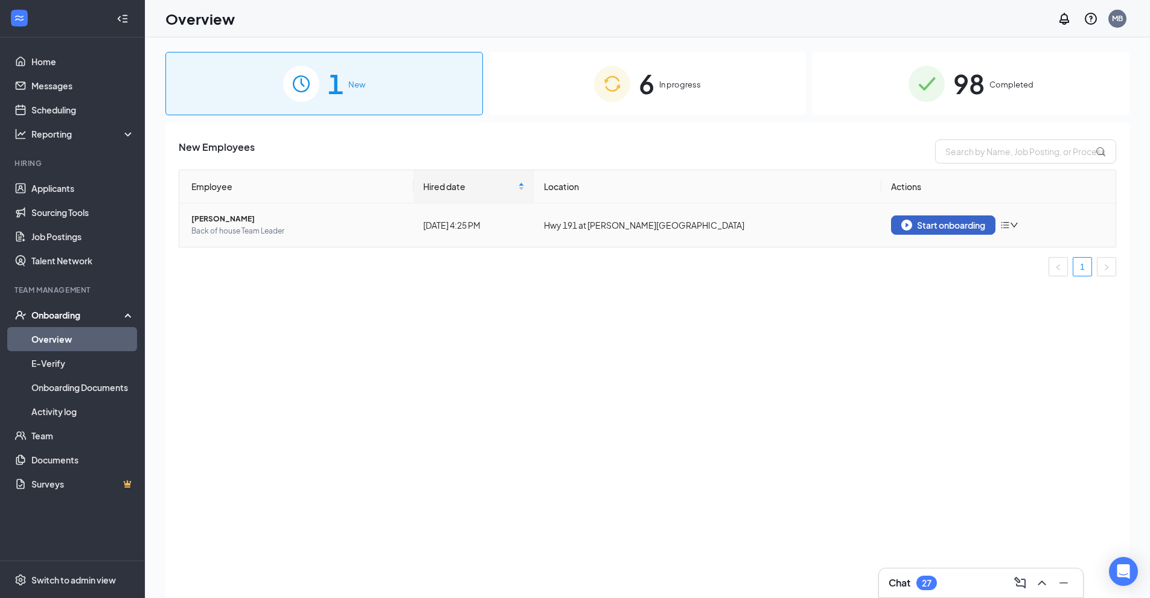
click at [934, 231] on button "Start onboarding" at bounding box center [943, 224] width 104 height 19
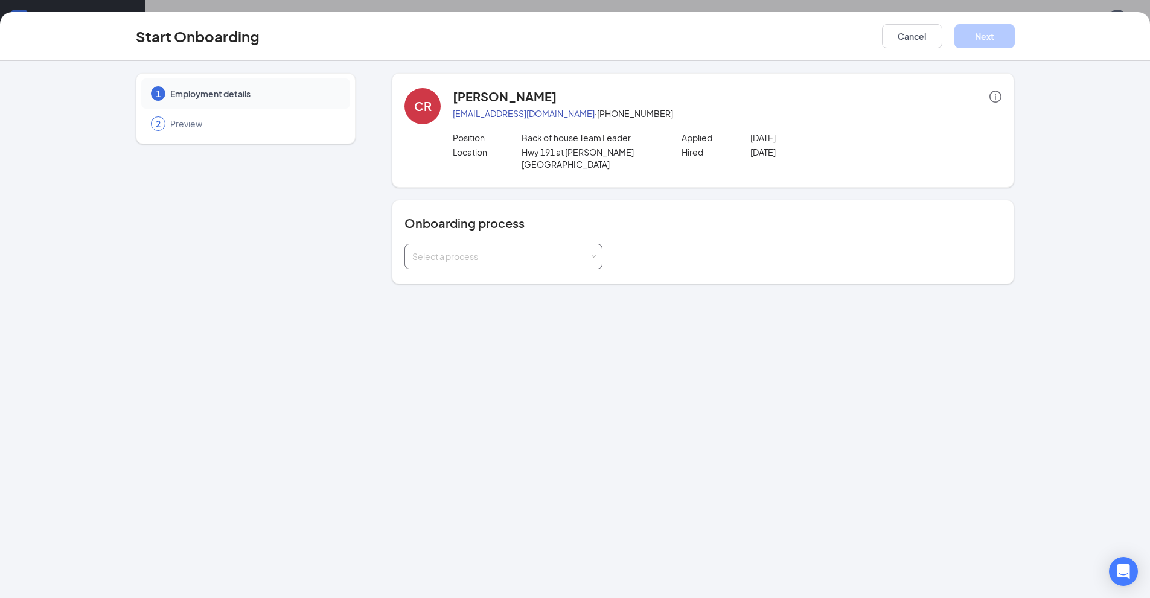
click at [566, 244] on div "Select a process" at bounding box center [503, 256] width 182 height 24
click at [556, 269] on li "New team member Onboarding" at bounding box center [503, 271] width 198 height 22
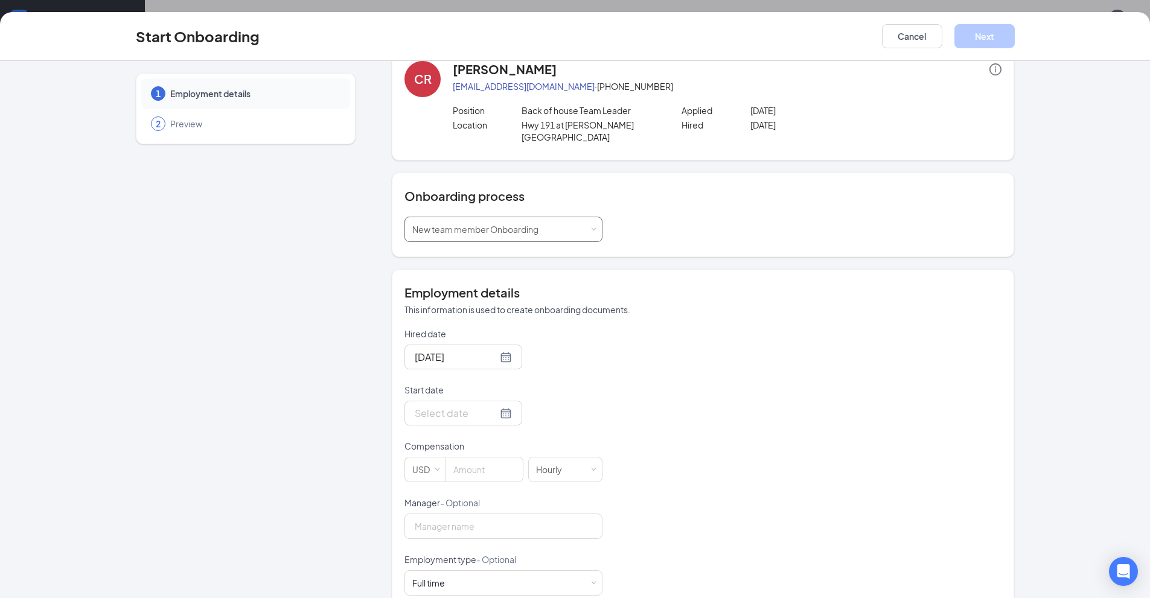
scroll to position [60, 0]
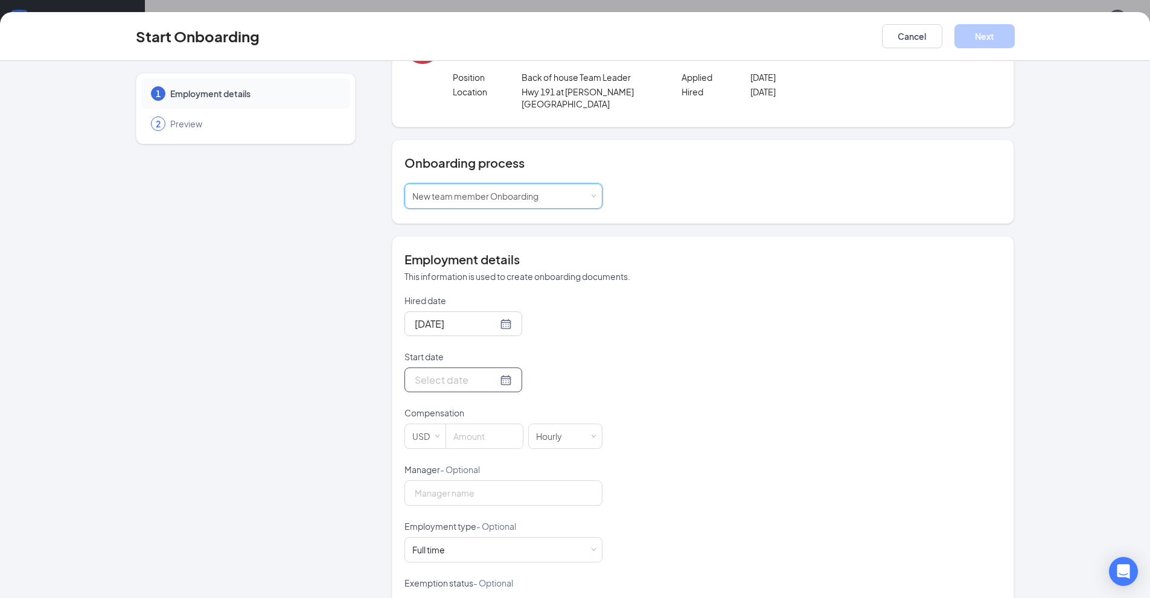
click at [485, 372] on div at bounding box center [463, 379] width 97 height 15
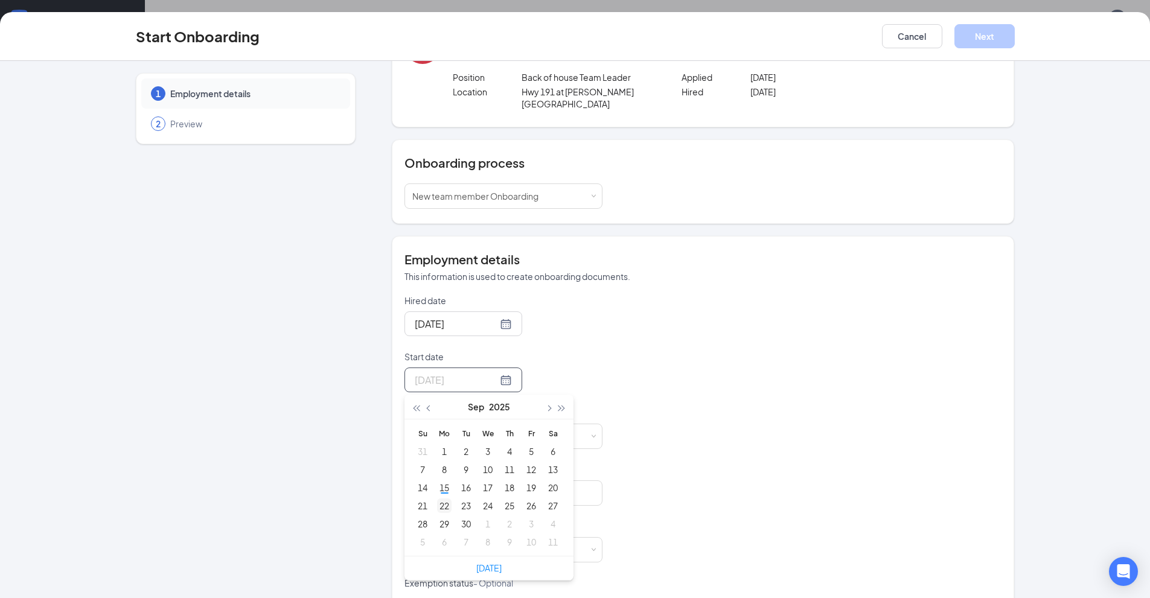
type input "Sep 22, 2025"
click at [439, 499] on div "22" at bounding box center [444, 506] width 14 height 14
click at [477, 424] on input at bounding box center [484, 436] width 77 height 24
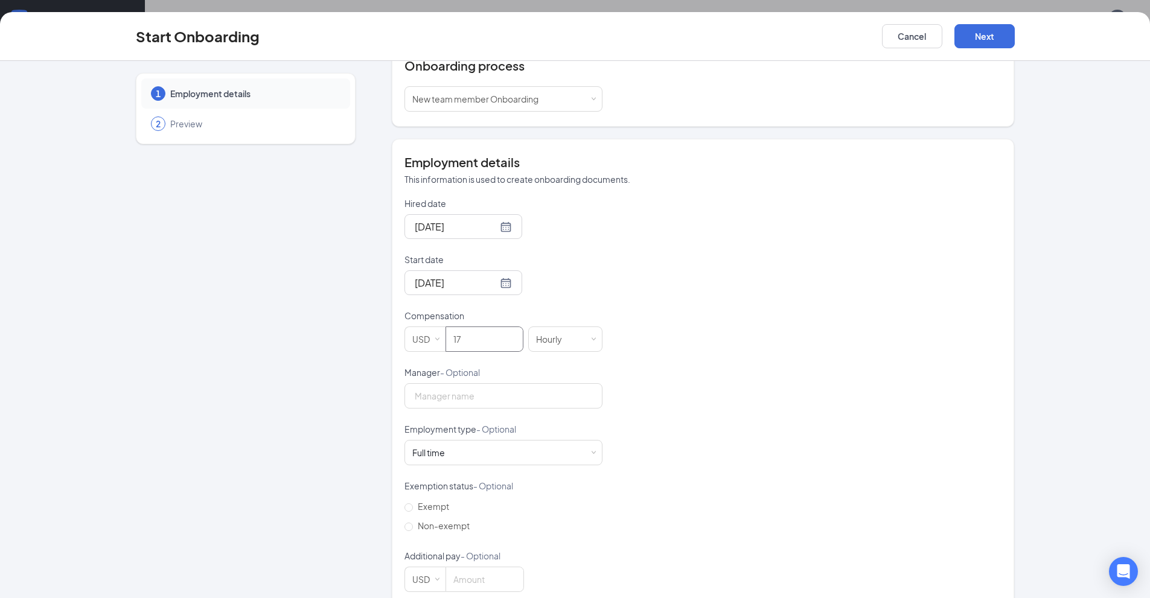
scroll to position [167, 0]
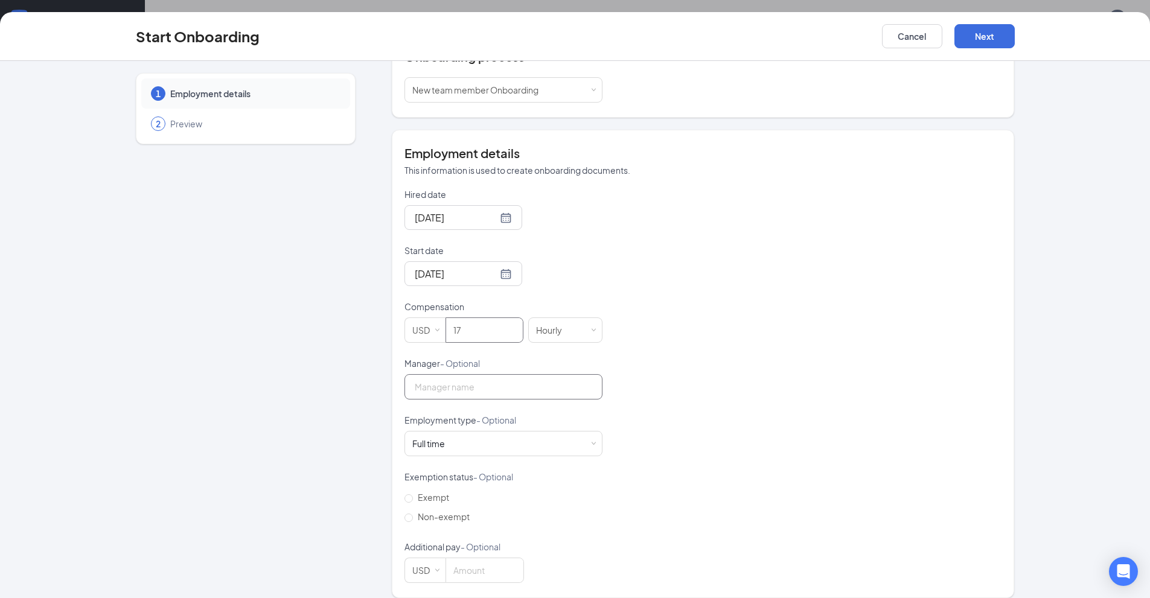
type input "17"
click at [488, 383] on input "Manager - Optional" at bounding box center [503, 386] width 198 height 25
type input "Moises Barajas"
click at [544, 432] on div "Full time Works 30+ hours per week and is reasonably expected to work" at bounding box center [503, 444] width 182 height 24
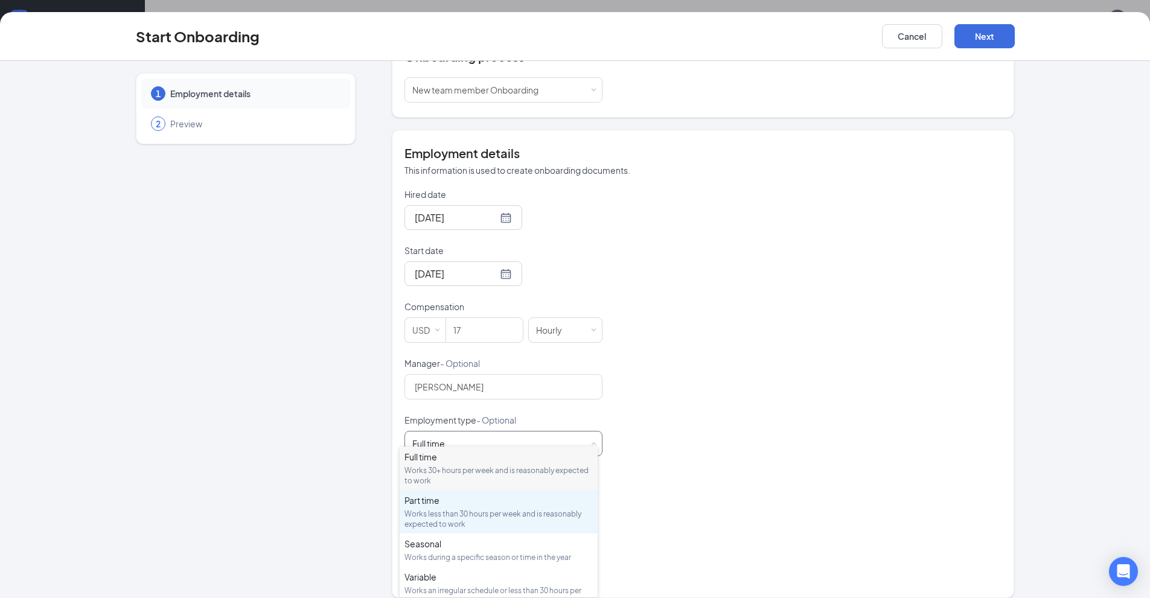
click at [540, 511] on div "Works less than 30 hours per week and is reasonably expected to work" at bounding box center [498, 519] width 188 height 21
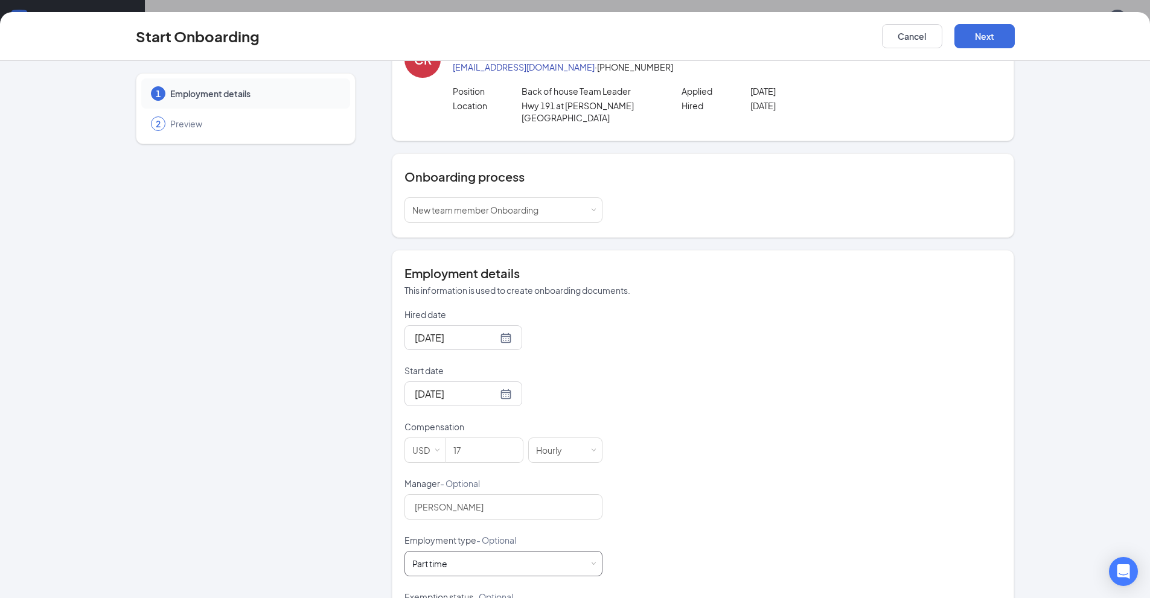
scroll to position [46, 0]
click at [987, 44] on button "Next" at bounding box center [984, 36] width 60 height 24
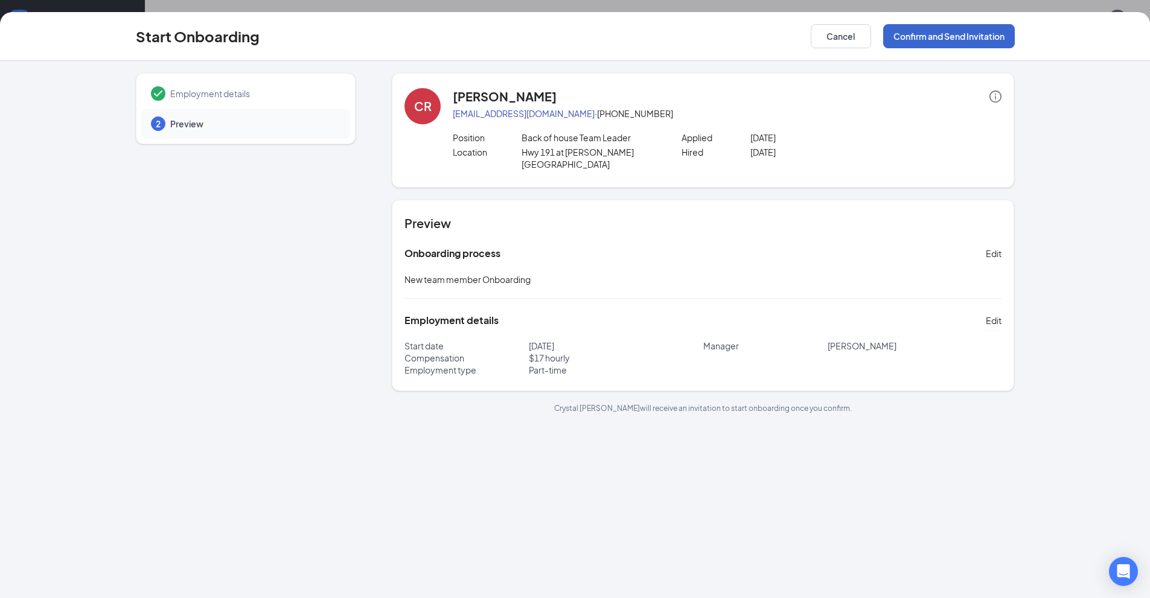
scroll to position [0, 0]
click at [987, 44] on button "Confirm and Send Invitation" at bounding box center [949, 36] width 132 height 24
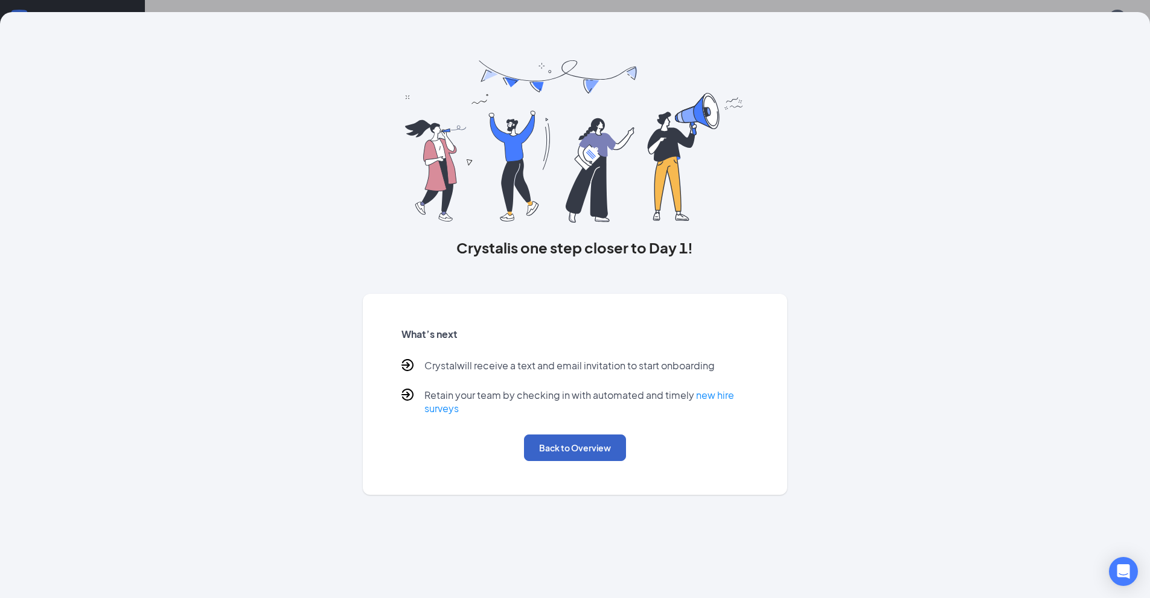
click at [568, 443] on button "Back to Overview" at bounding box center [575, 448] width 102 height 27
